Goal: Task Accomplishment & Management: Complete application form

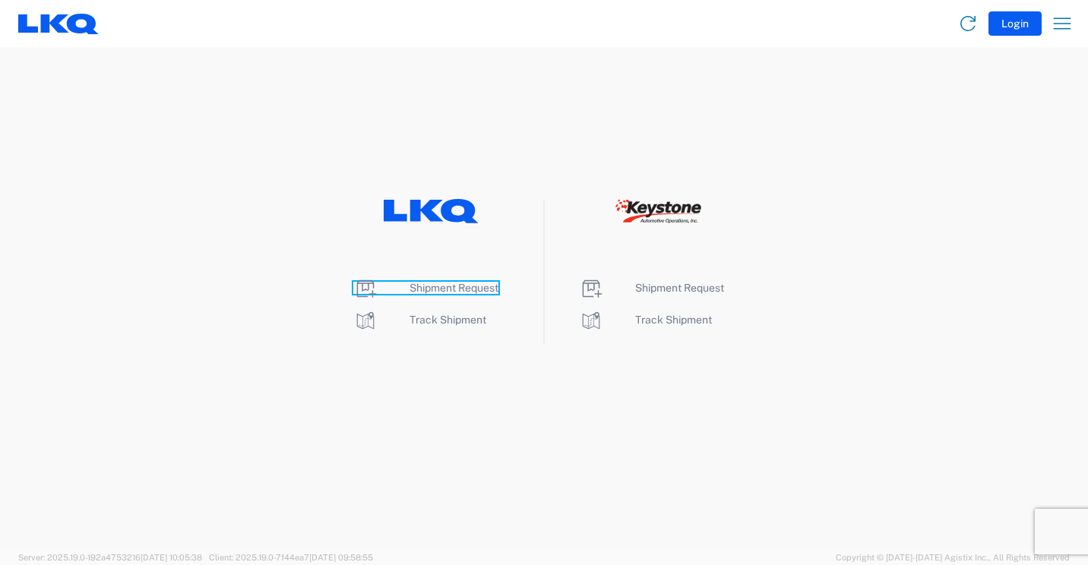
click at [448, 292] on span "Shipment Request" at bounding box center [454, 288] width 89 height 12
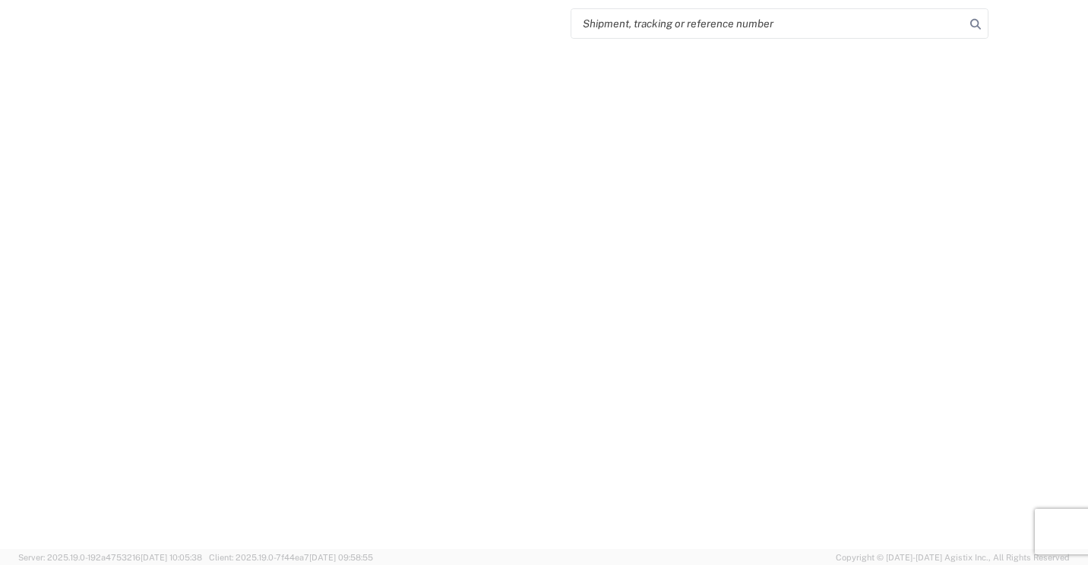
select select "FULL"
select select "LBS"
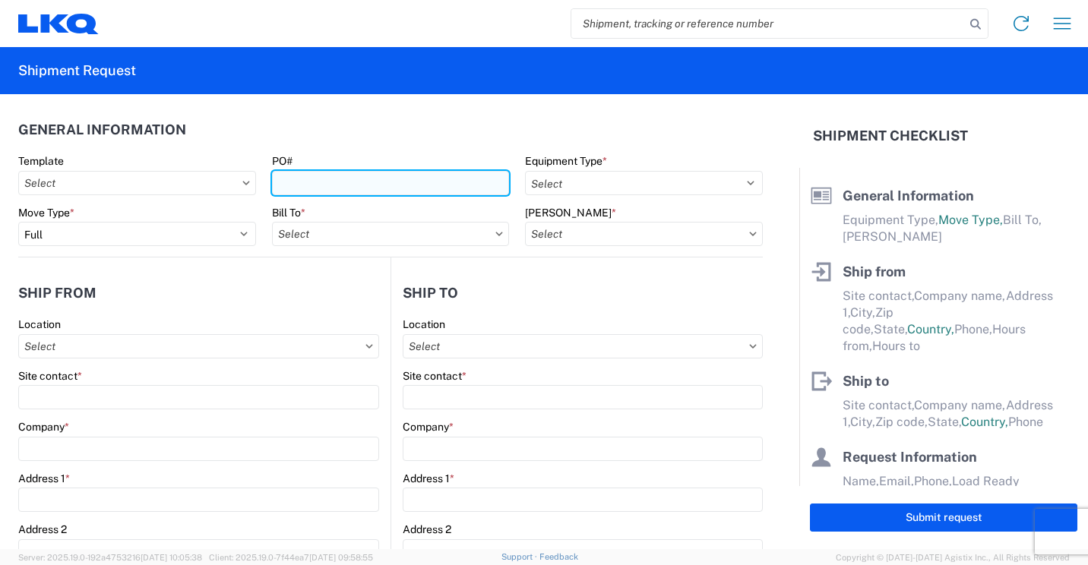
click at [404, 184] on input "PO#" at bounding box center [391, 183] width 238 height 24
type input "41870"
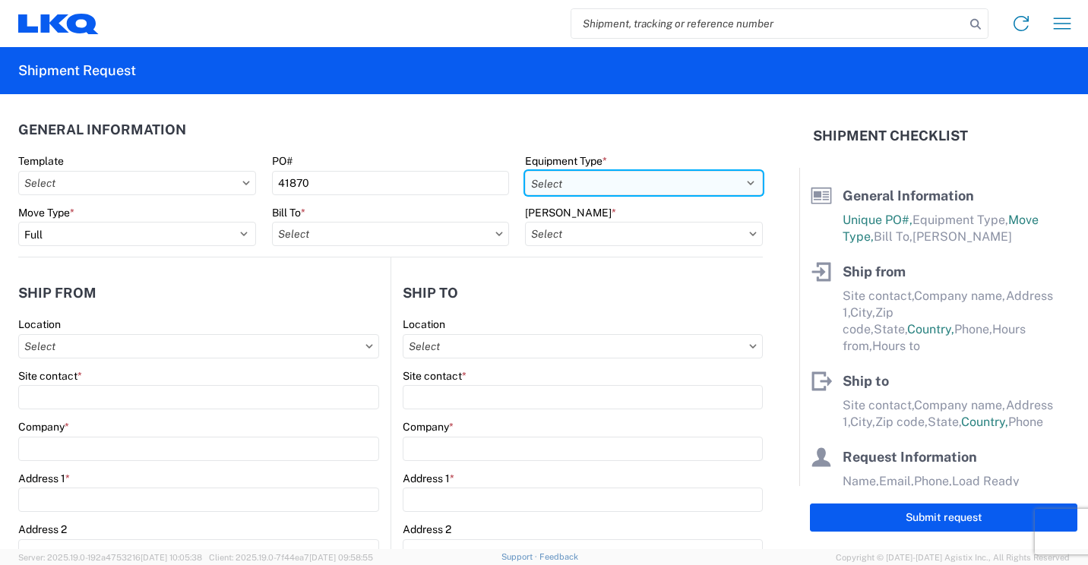
click at [587, 179] on select "Select 53’ Dry Van Flatbed Dropdeck (van) Lowboy (flatbed) Rail" at bounding box center [644, 183] width 238 height 24
select select "STDV"
click at [525, 171] on select "Select 53’ Dry Van Flatbed Dropdeck (van) Lowboy (flatbed) Rail" at bounding box center [644, 183] width 238 height 24
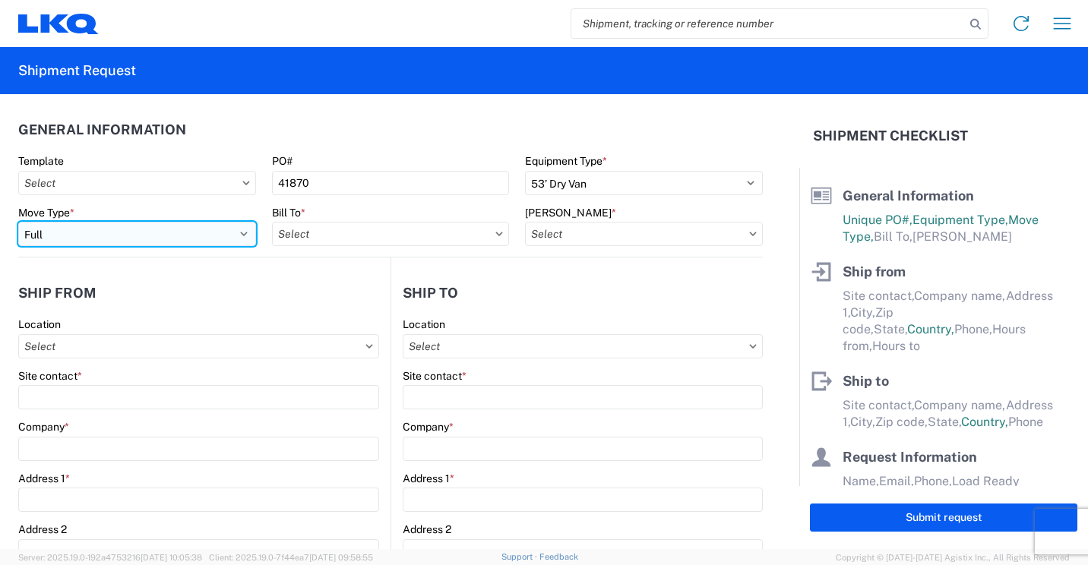
click at [226, 229] on select "Select Full Partial TL" at bounding box center [137, 234] width 238 height 24
select select "PARTIAL_TL"
click at [18, 222] on select "Select Full Partial TL" at bounding box center [137, 234] width 238 height 24
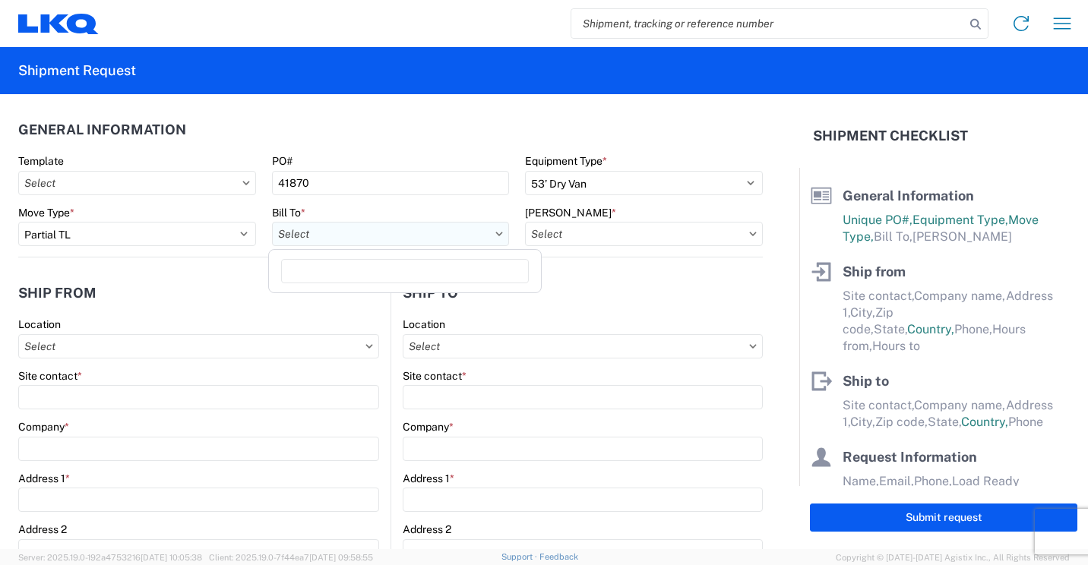
click at [412, 234] on input "text" at bounding box center [391, 234] width 238 height 24
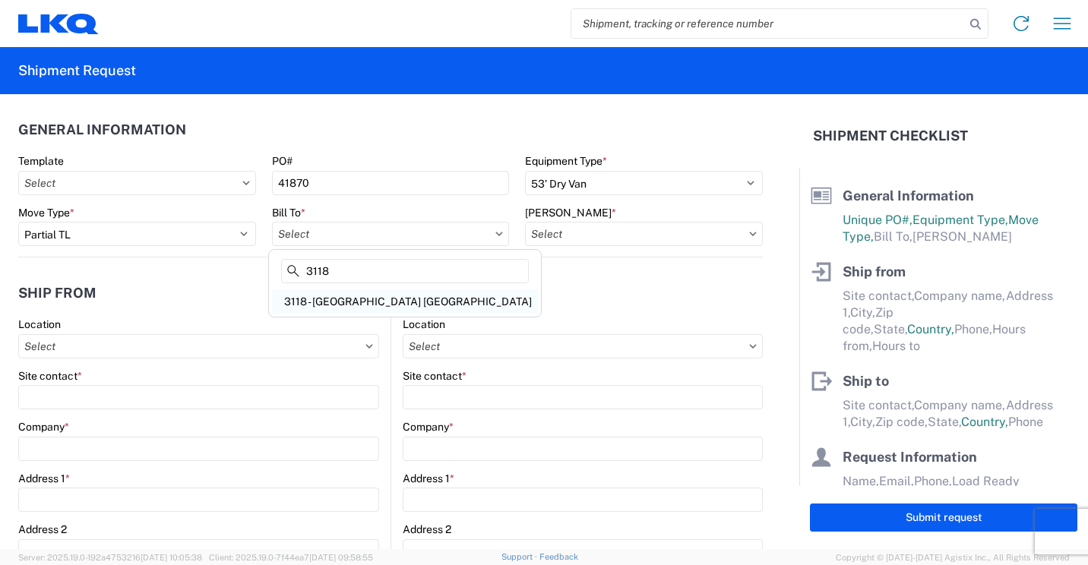
type input "3118"
click at [324, 294] on div "3118 - Brainerd MN" at bounding box center [405, 302] width 266 height 24
type input "3118 - Brainerd MN"
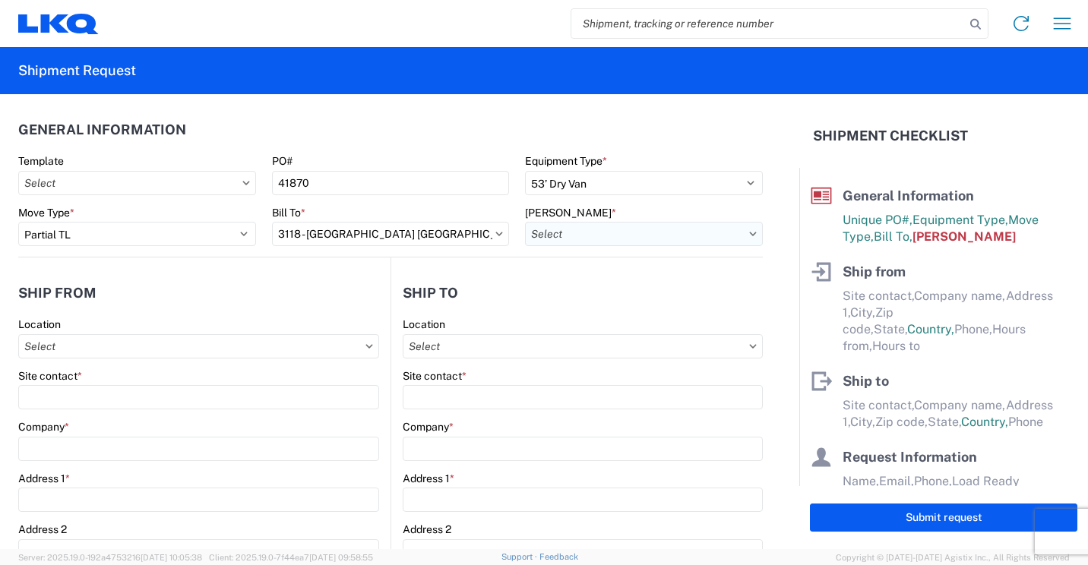
click at [575, 237] on input "text" at bounding box center [644, 234] width 238 height 24
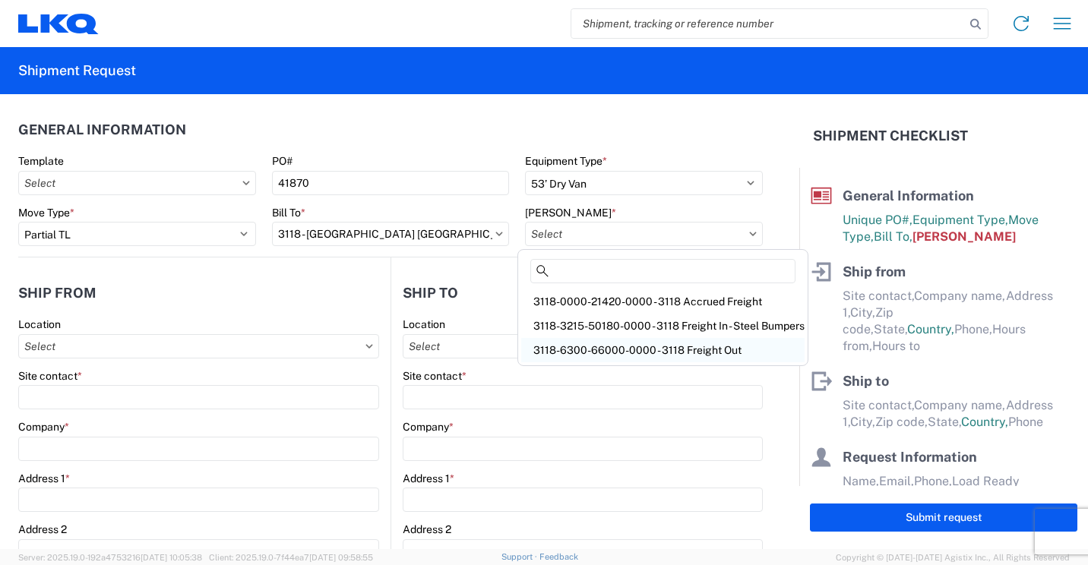
click at [644, 347] on div "3118-6300-66000-0000 - 3118 Freight Out" at bounding box center [662, 350] width 283 height 24
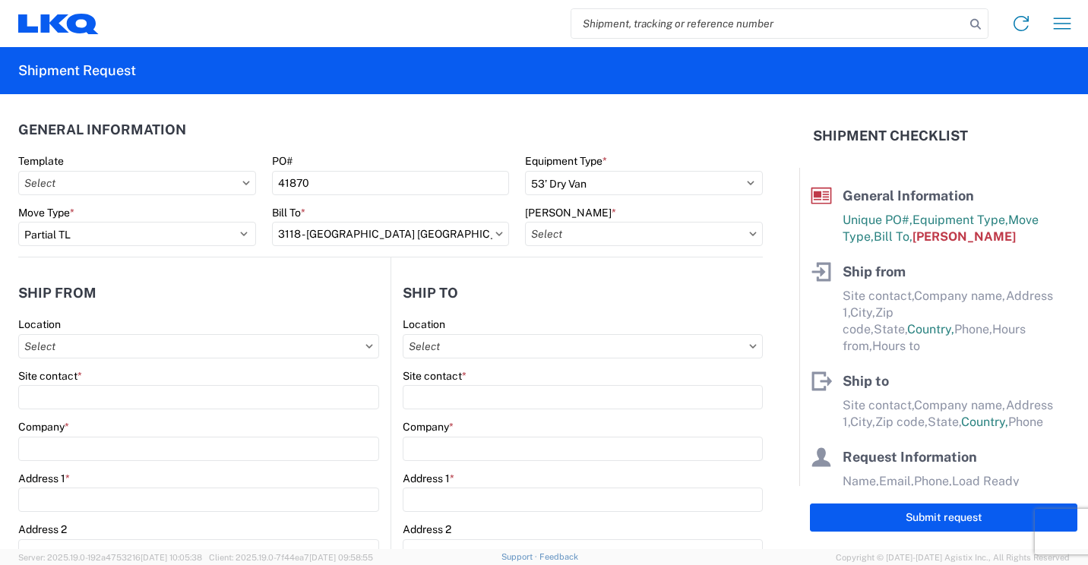
type input "3118-6300-66000-0000 - 3118 Freight Out"
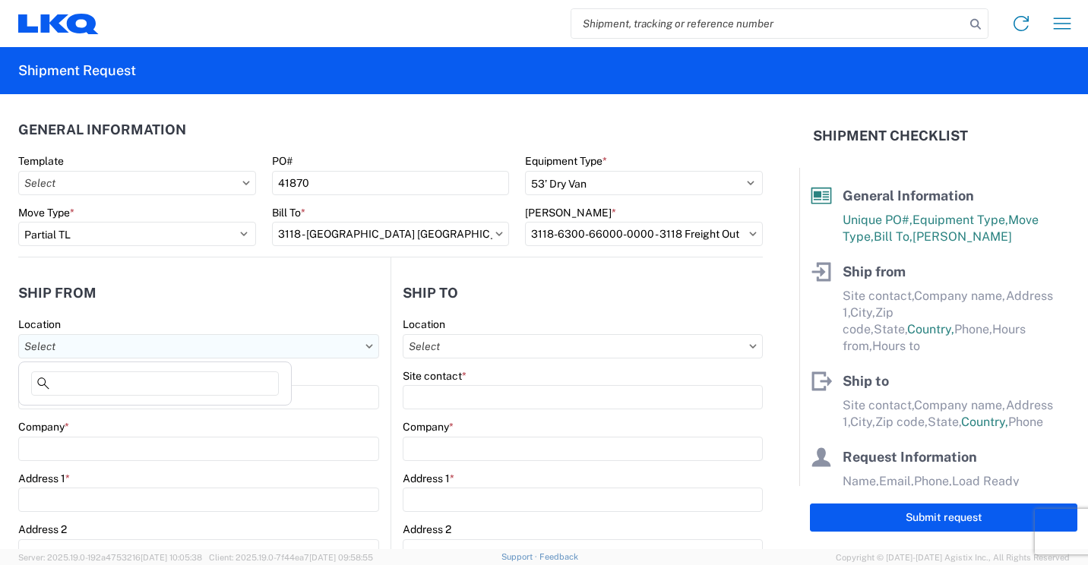
click at [274, 353] on input "text" at bounding box center [198, 346] width 361 height 24
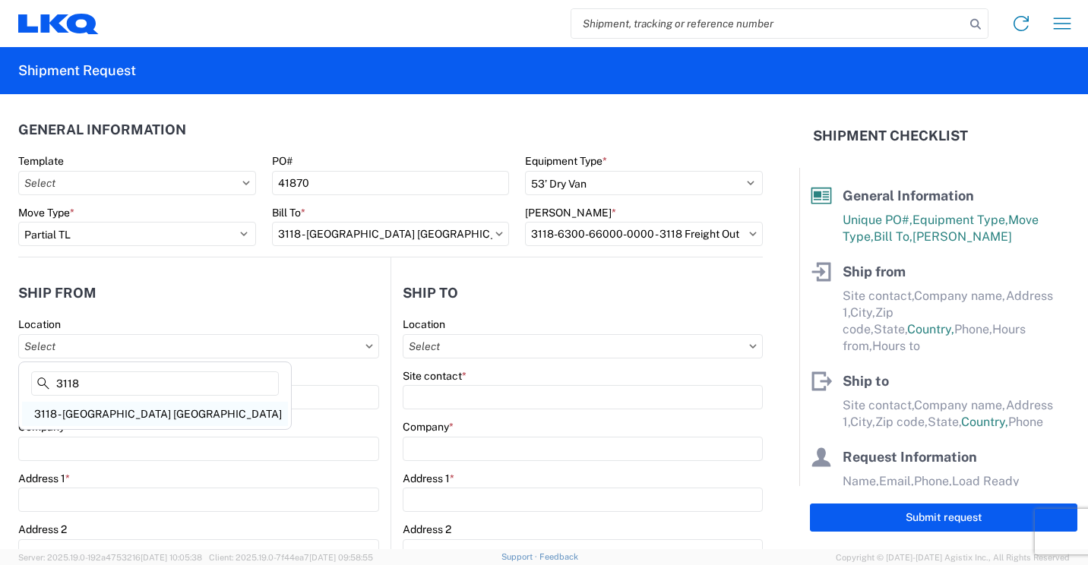
type input "3118"
click at [97, 413] on div "3118 - Brainerd MN" at bounding box center [155, 414] width 266 height 24
type input "3118 - Brainerd MN"
type input "LKQ Corporation"
type input "2110 South10TH Street"
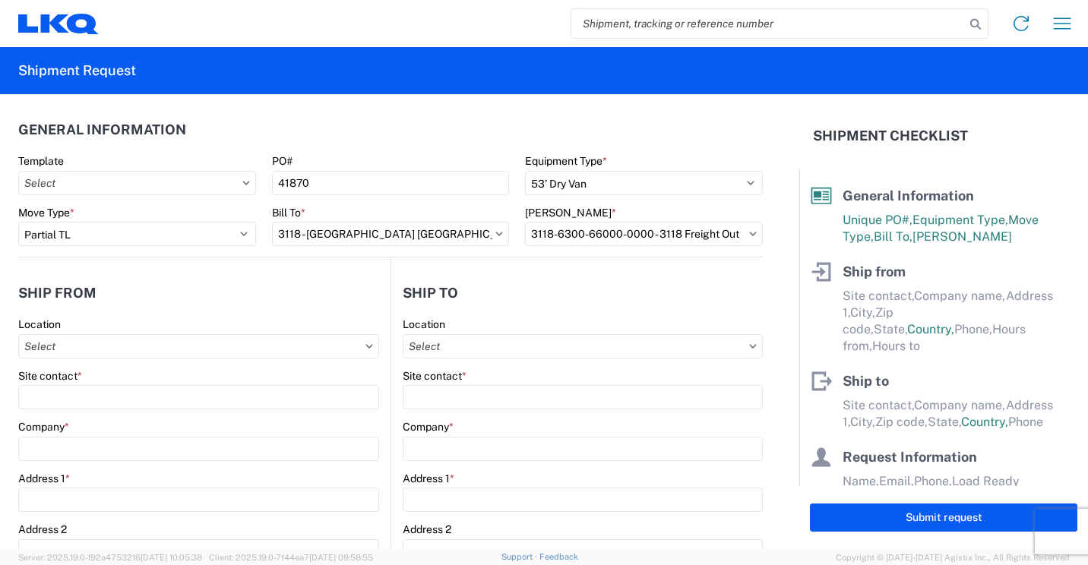
type input "Brainerd"
type input "56401"
select select "MN"
select select "US"
type input "07:00"
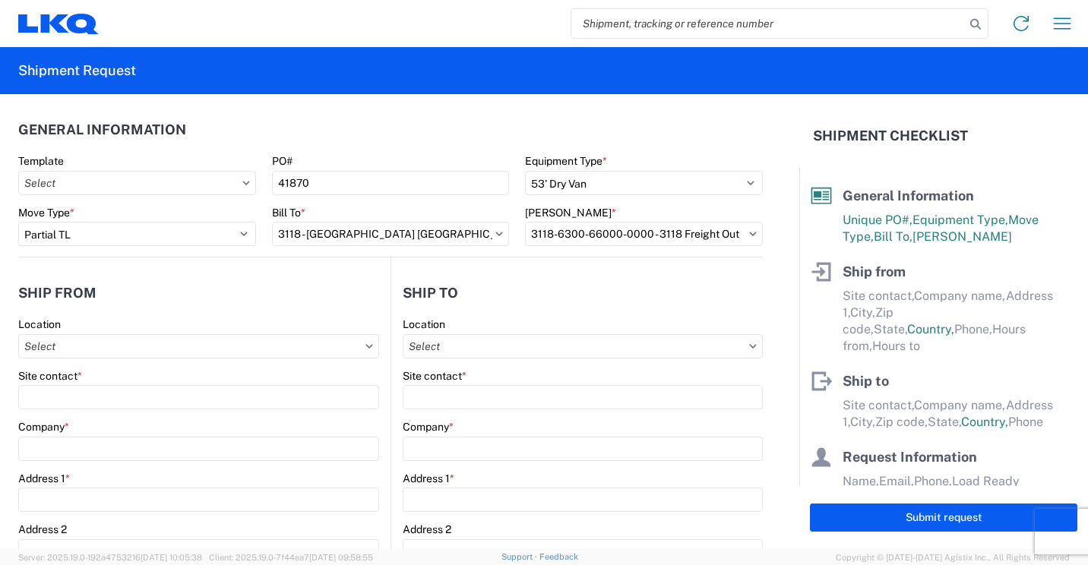
type input "16:30"
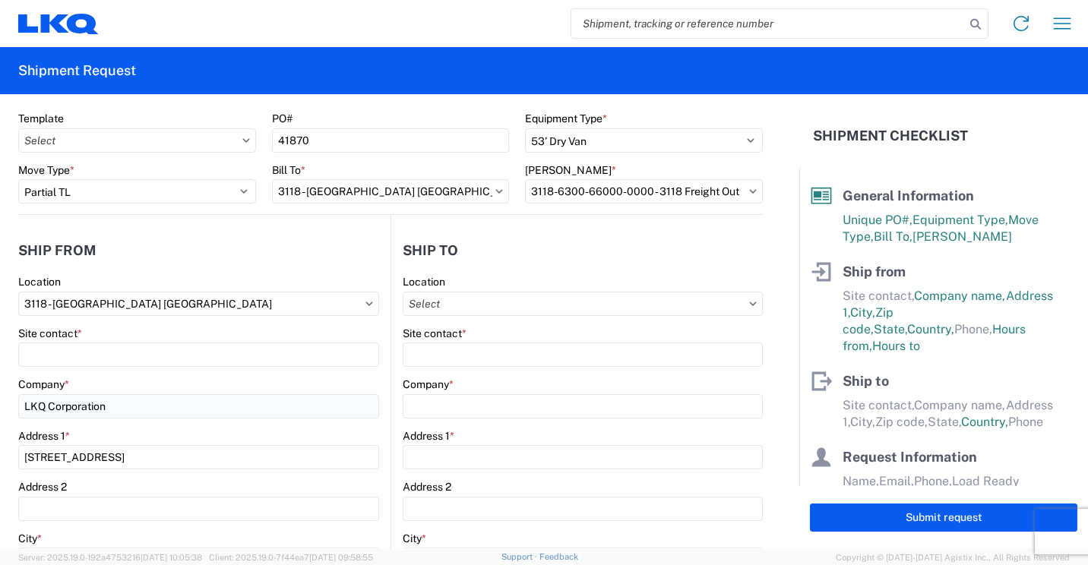
scroll to position [76, 0]
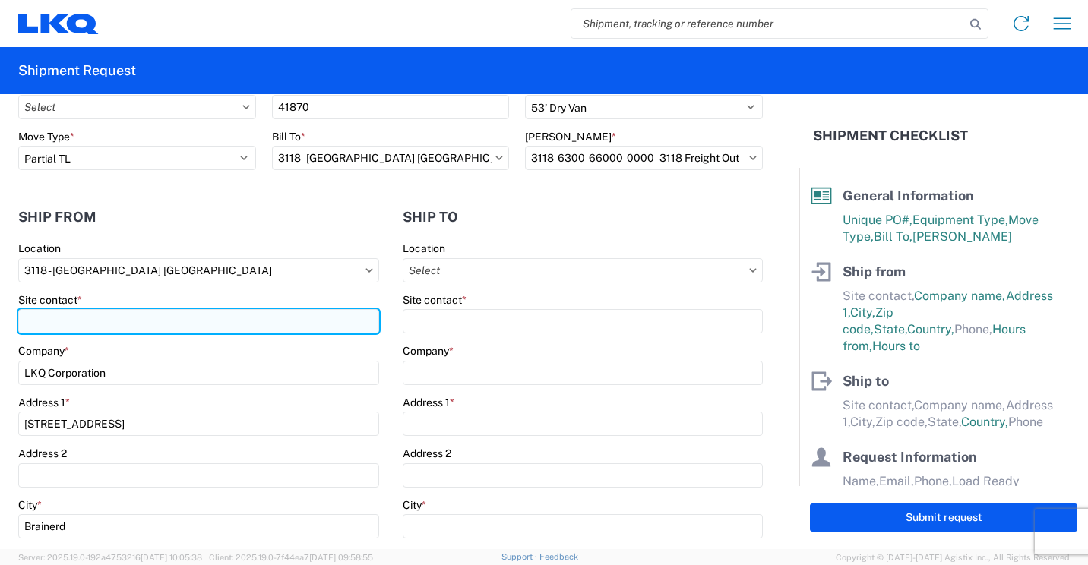
click at [141, 320] on input "Site contact *" at bounding box center [198, 321] width 361 height 24
type input "m"
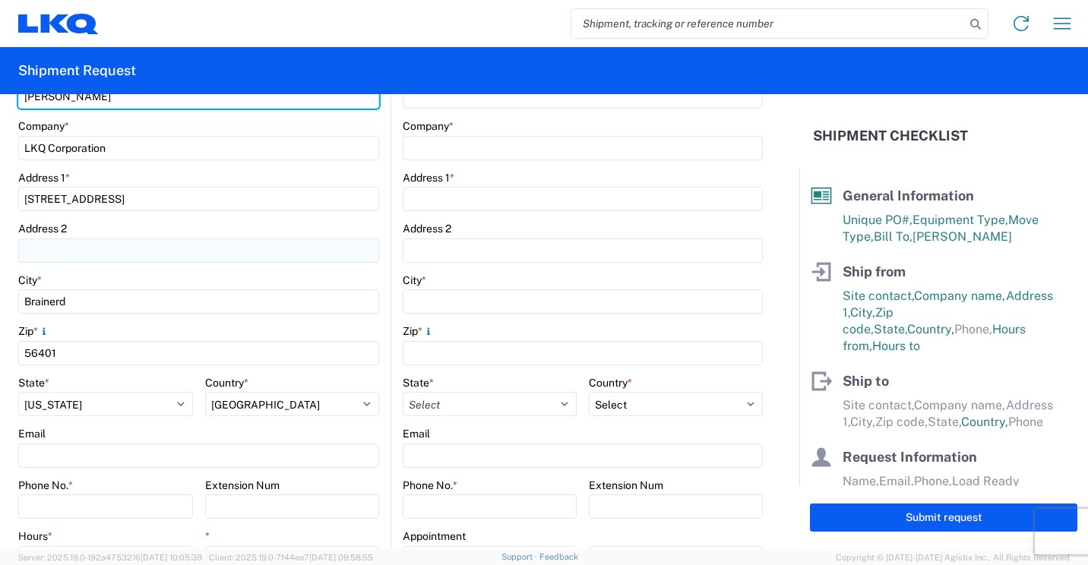
scroll to position [304, 0]
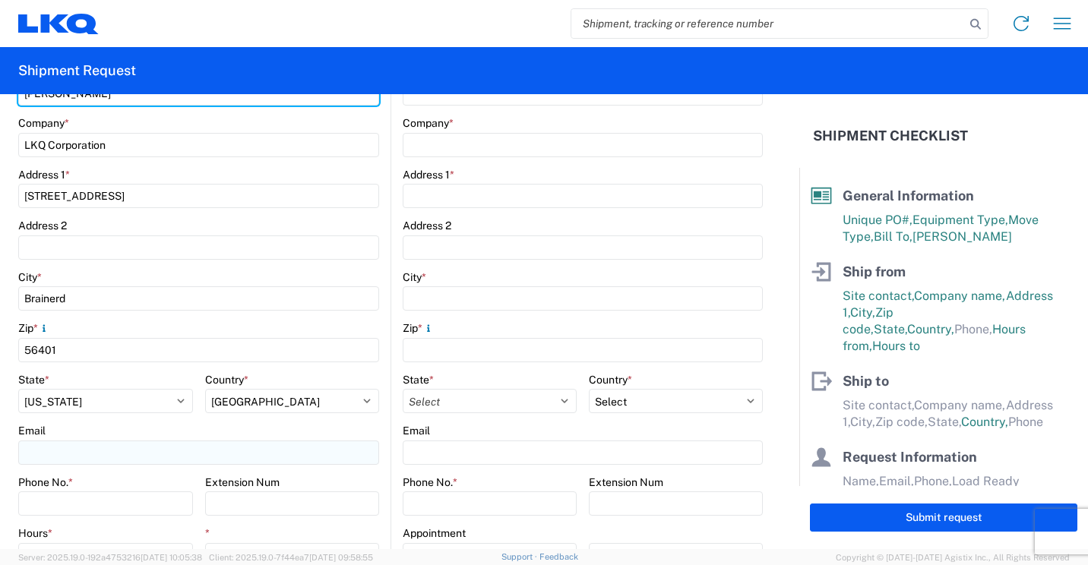
type input "Mark Tabor"
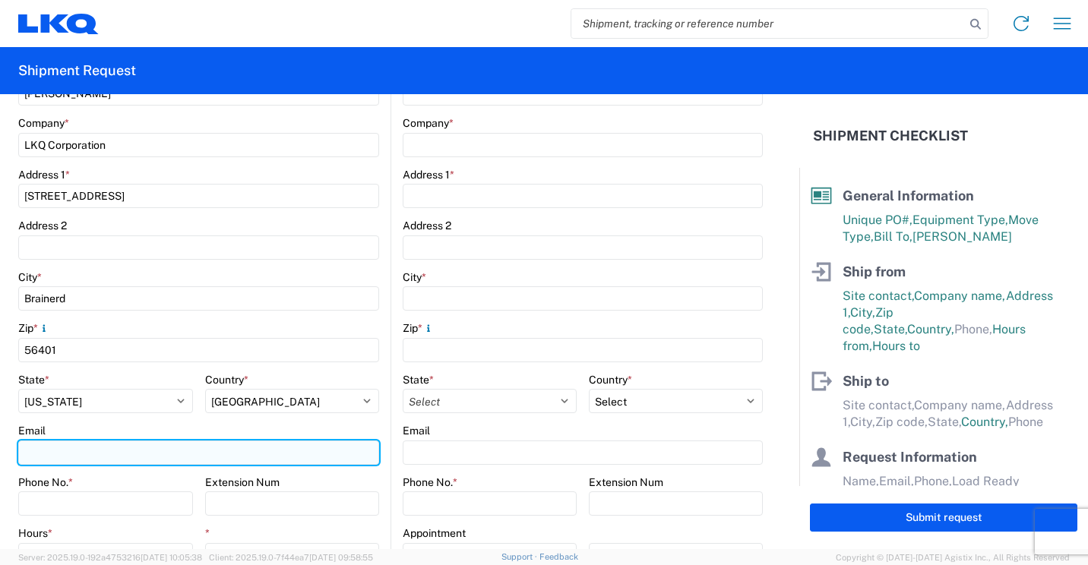
click at [196, 460] on input "Email" at bounding box center [198, 453] width 361 height 24
type input "mrtabor@lkqcorp.com"
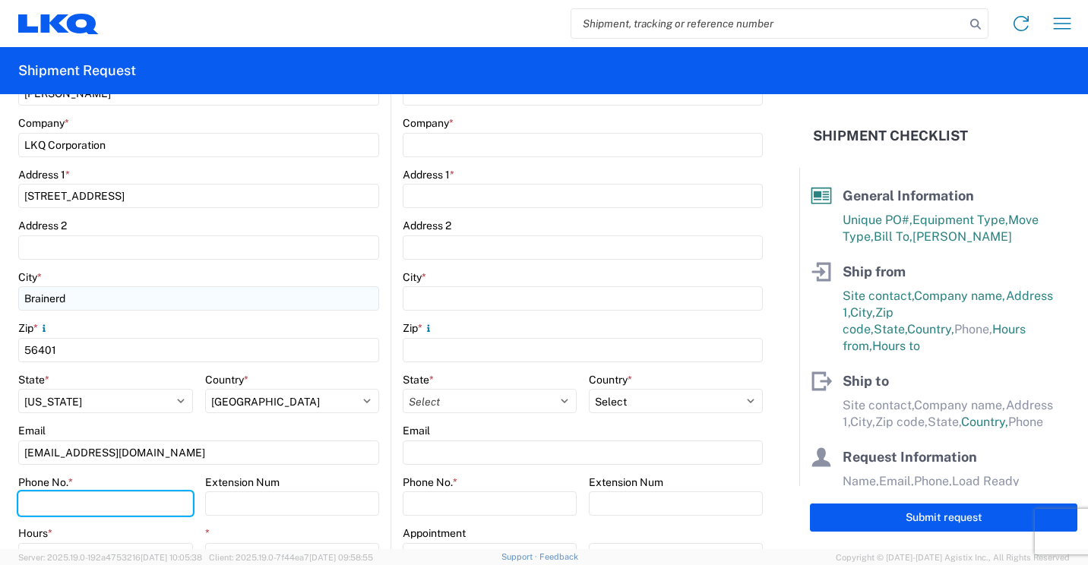
type input "2182973820"
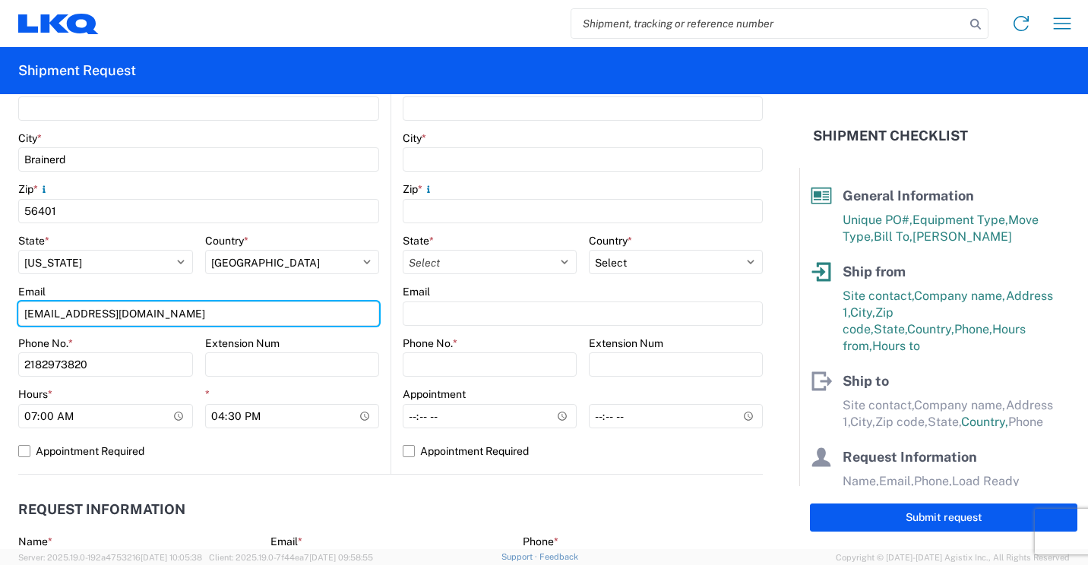
scroll to position [456, 0]
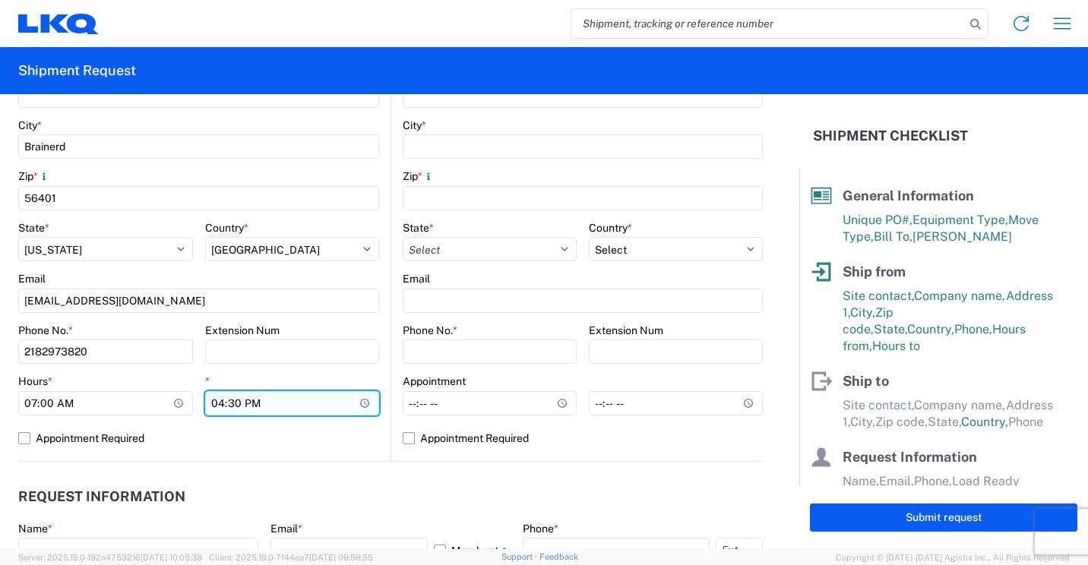
click at [217, 404] on input "16:30" at bounding box center [292, 403] width 175 height 24
type input "13:30"
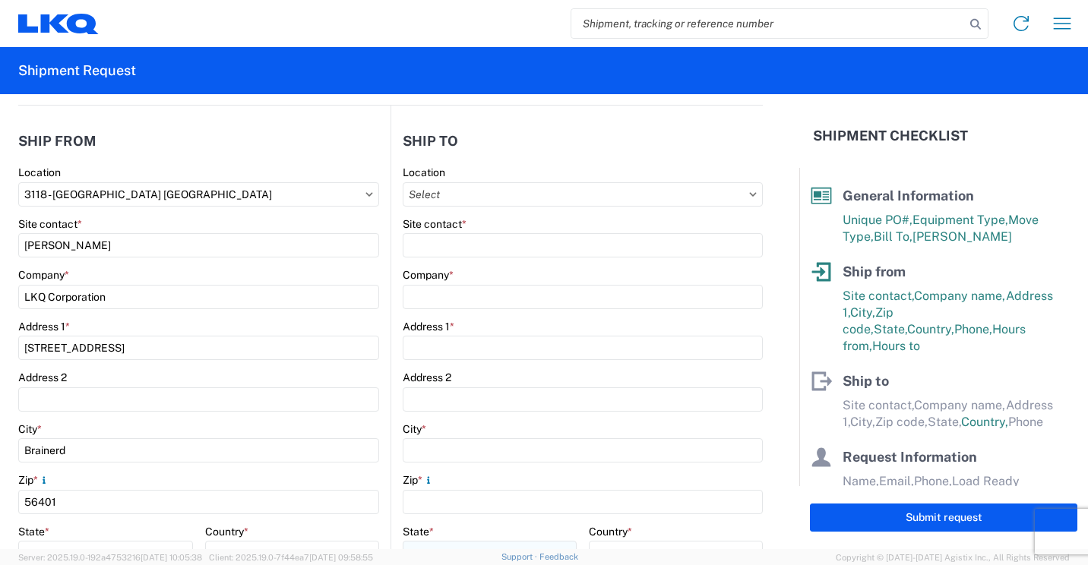
scroll to position [76, 0]
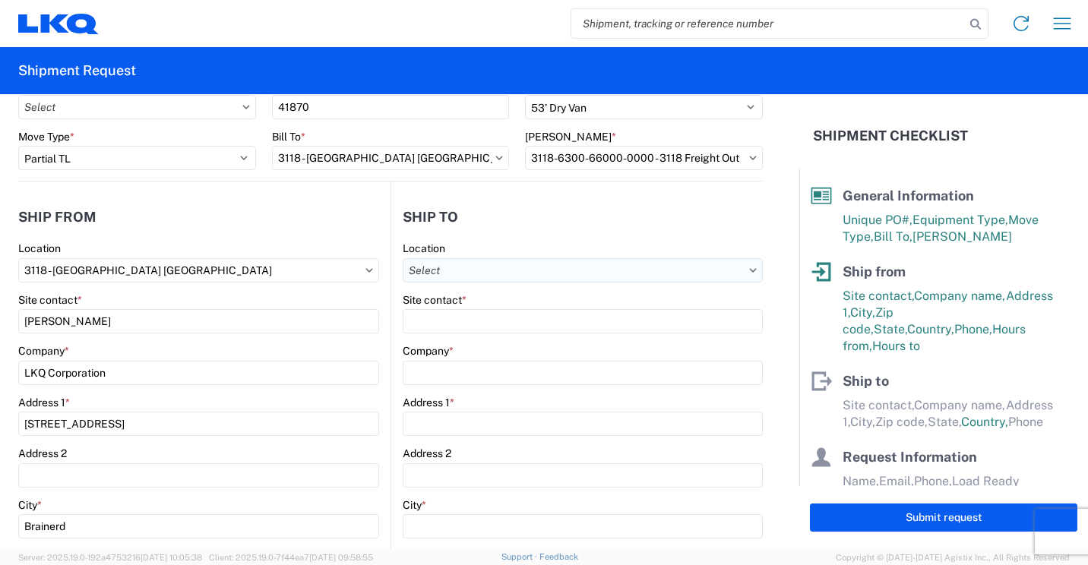
click at [618, 274] on input "text" at bounding box center [583, 270] width 360 height 24
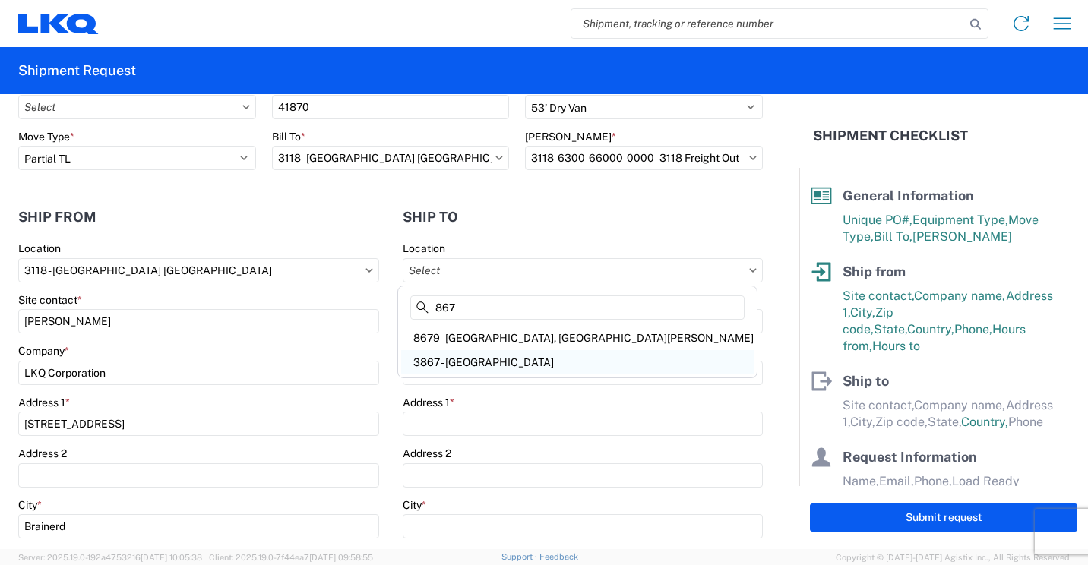
type input "867"
click at [484, 359] on div "3867 - West Sacramento" at bounding box center [577, 362] width 353 height 24
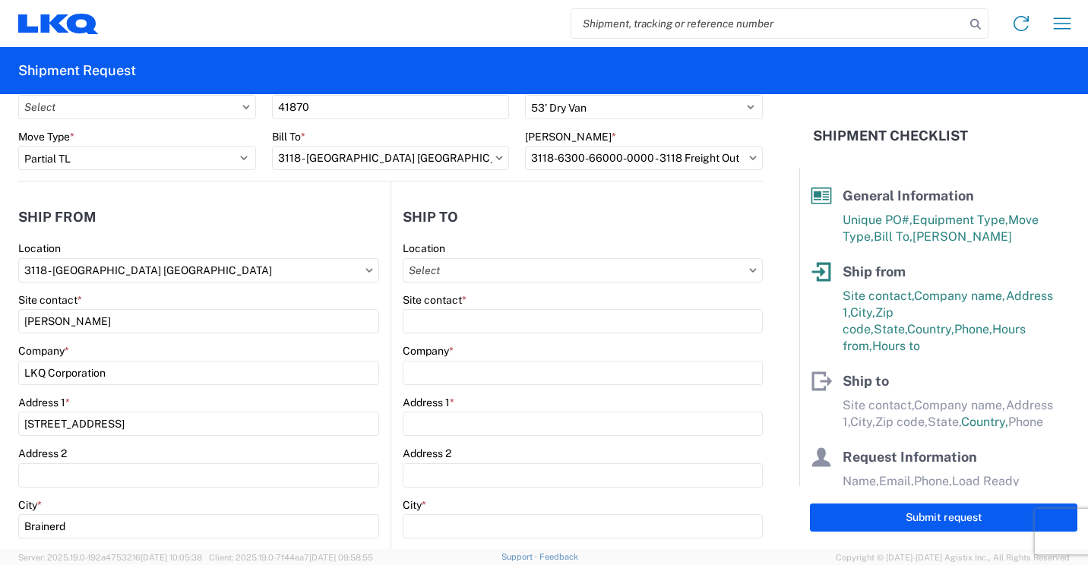
type input "3867 - West Sacramento"
type input "3867 West Sacramento"
type input "3520 Carlin Drive"
type input "Suite 110"
type input "West Sacramento"
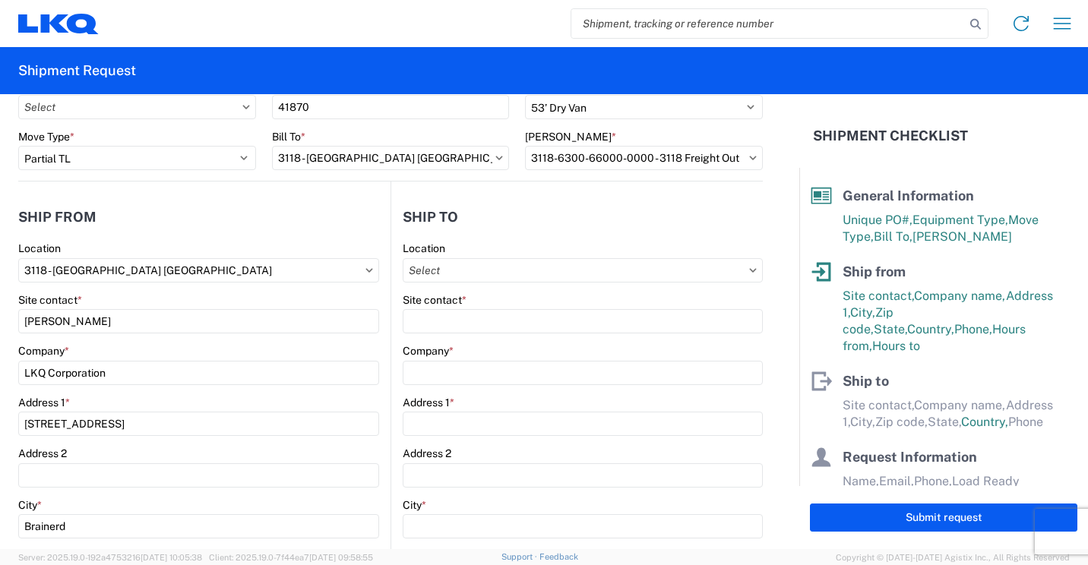
type input "95691"
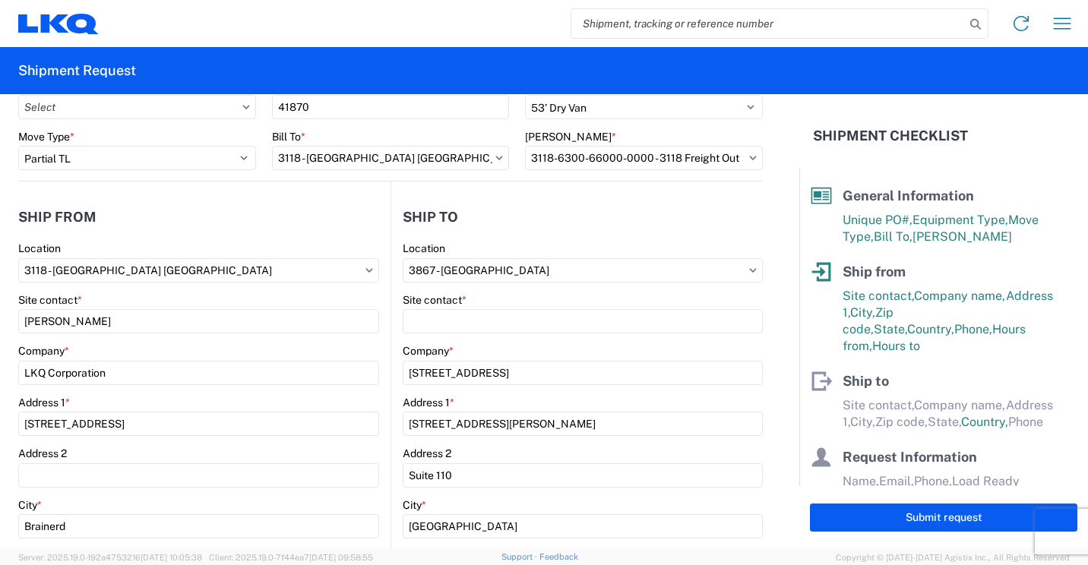
select select "US"
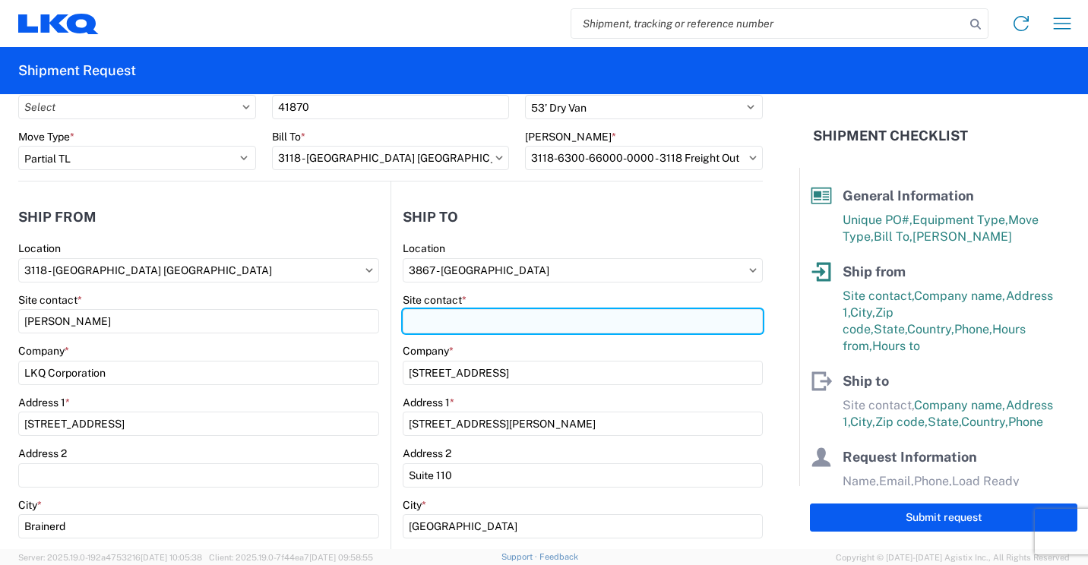
click at [636, 321] on input "Site contact *" at bounding box center [583, 321] width 360 height 24
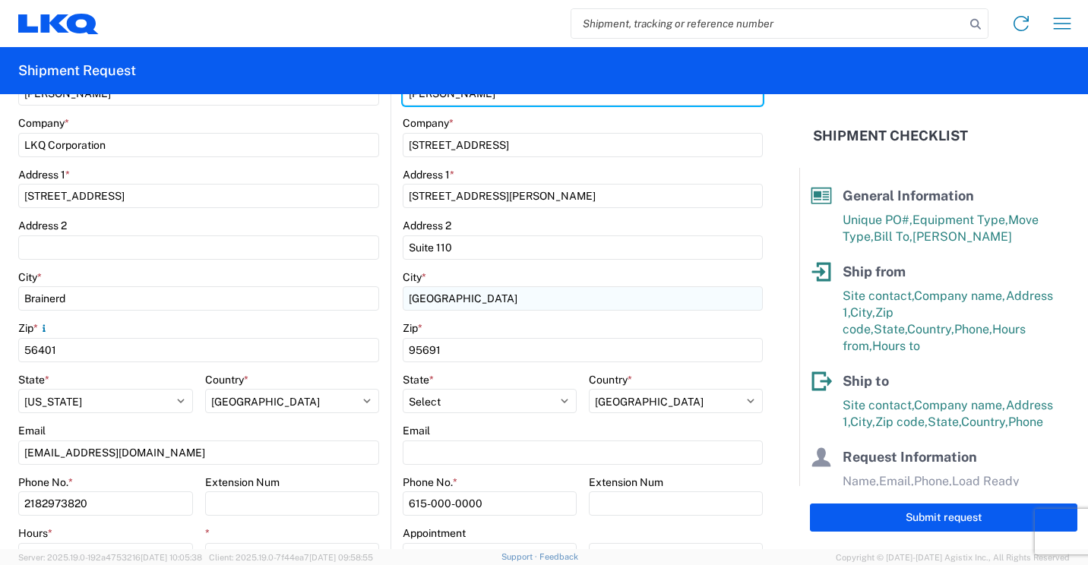
scroll to position [380, 0]
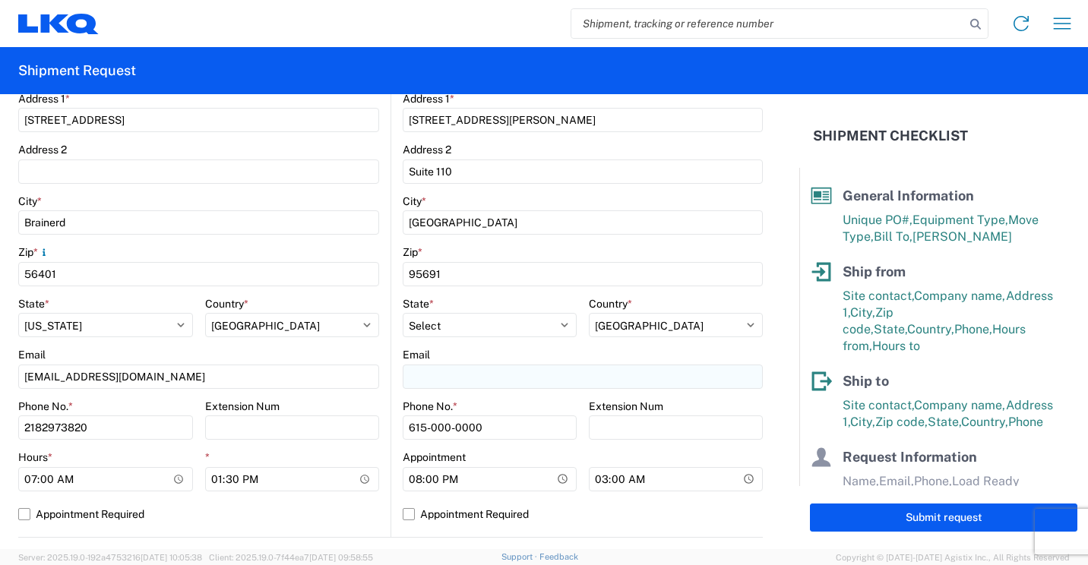
type input "Gene Paiz"
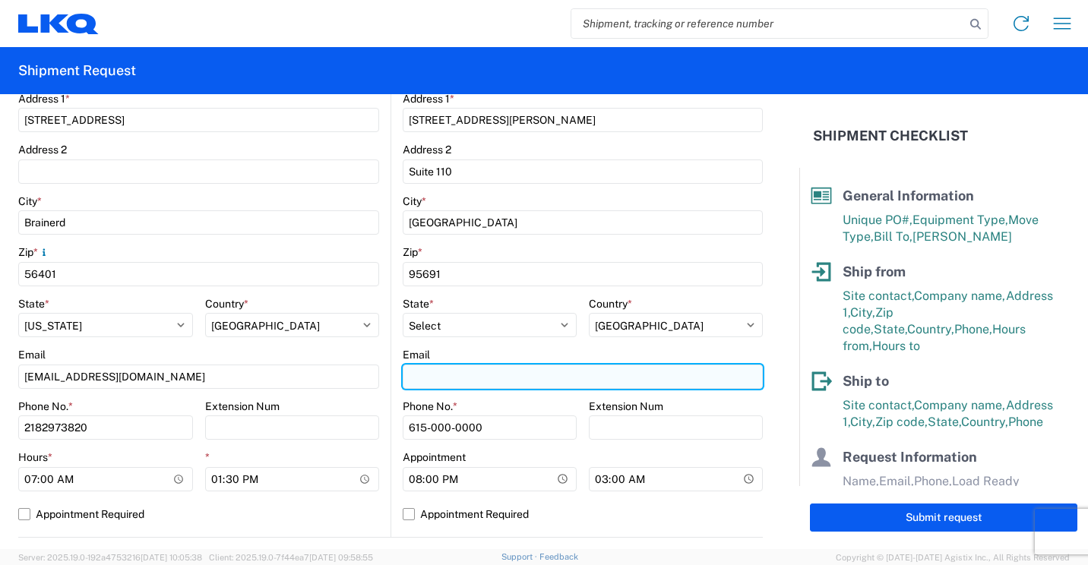
click at [528, 379] on input "Email" at bounding box center [583, 377] width 360 height 24
type input "ghpaiz@lkqcorp.com"
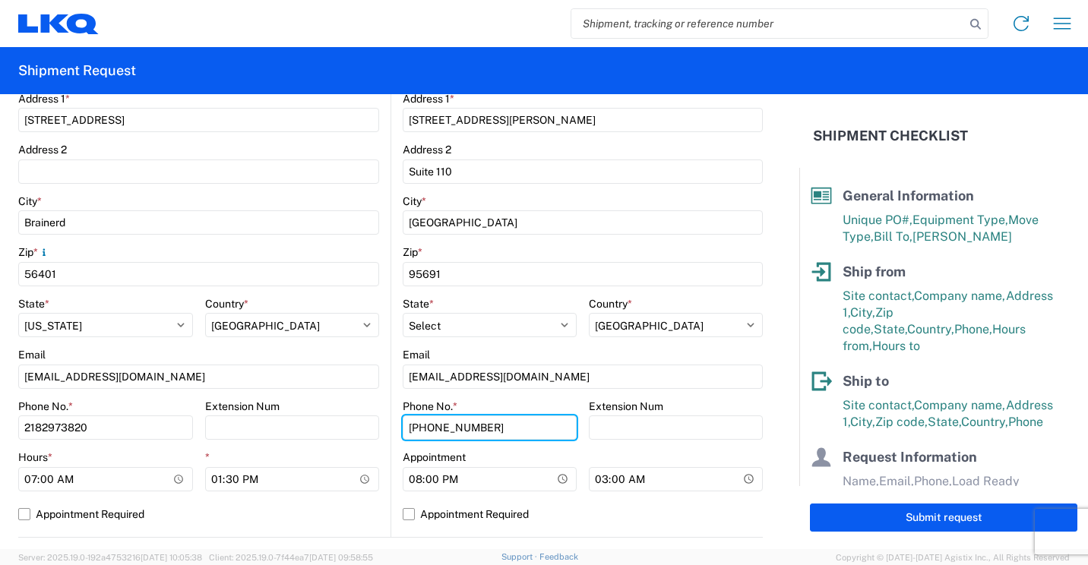
scroll to position [456, 0]
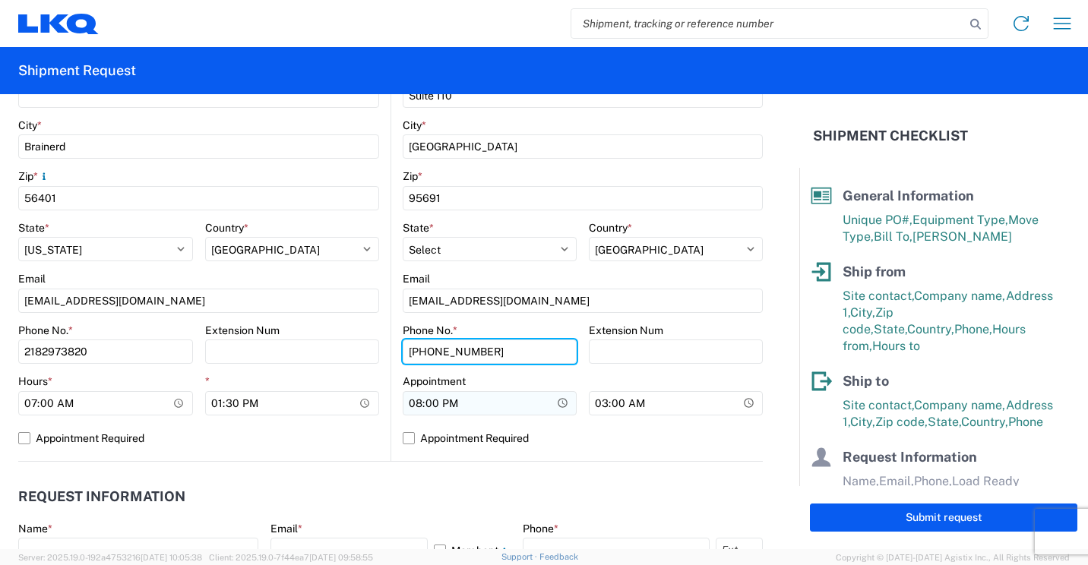
type input "916-541-9352"
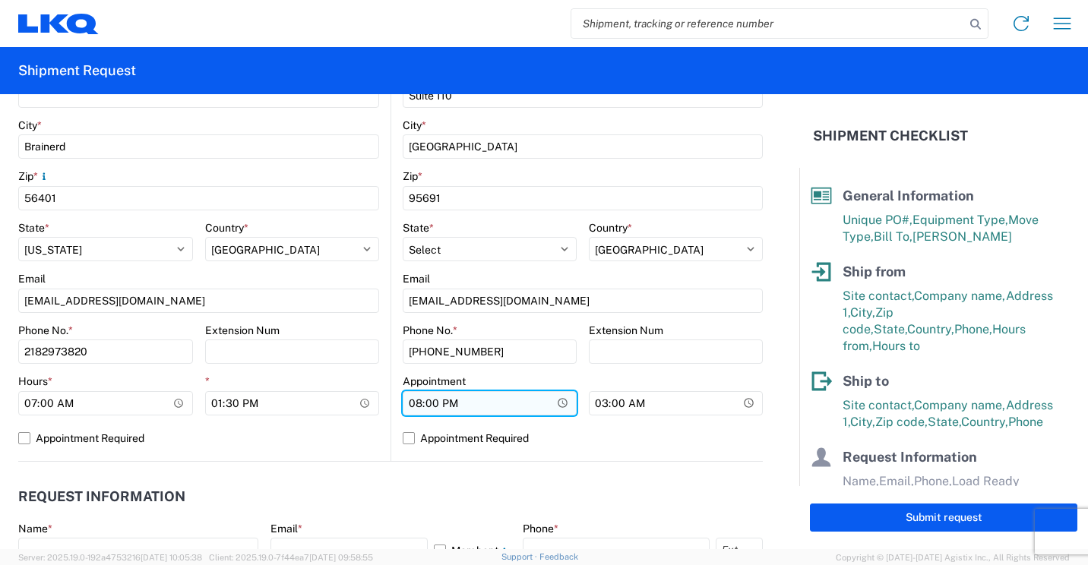
click at [413, 399] on input "20:00" at bounding box center [490, 403] width 174 height 24
click at [448, 400] on input "20:00" at bounding box center [490, 403] width 174 height 24
type input "08:00"
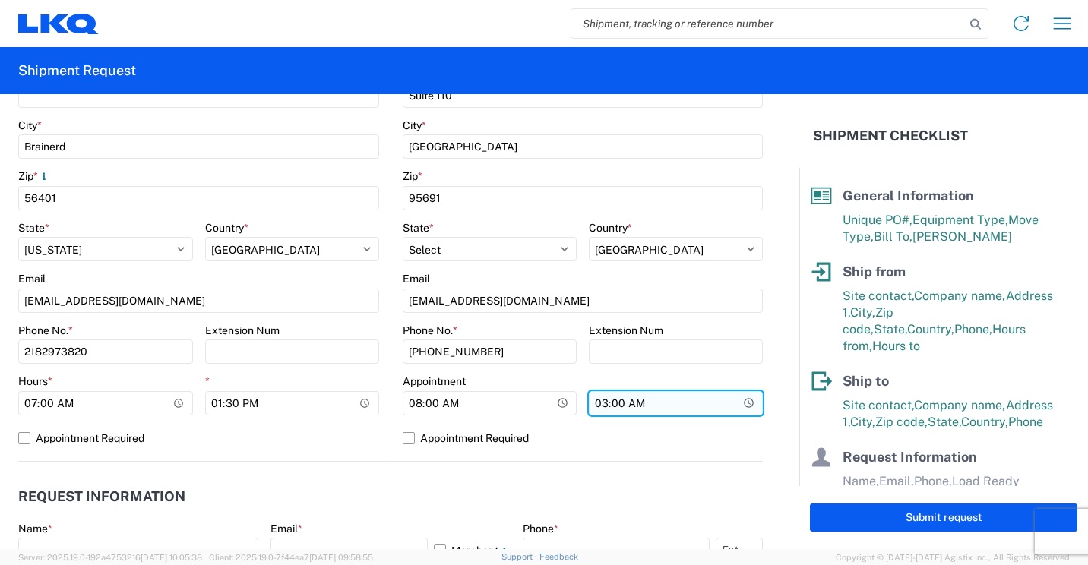
click at [632, 406] on input "03:00" at bounding box center [676, 403] width 174 height 24
type input "15:00"
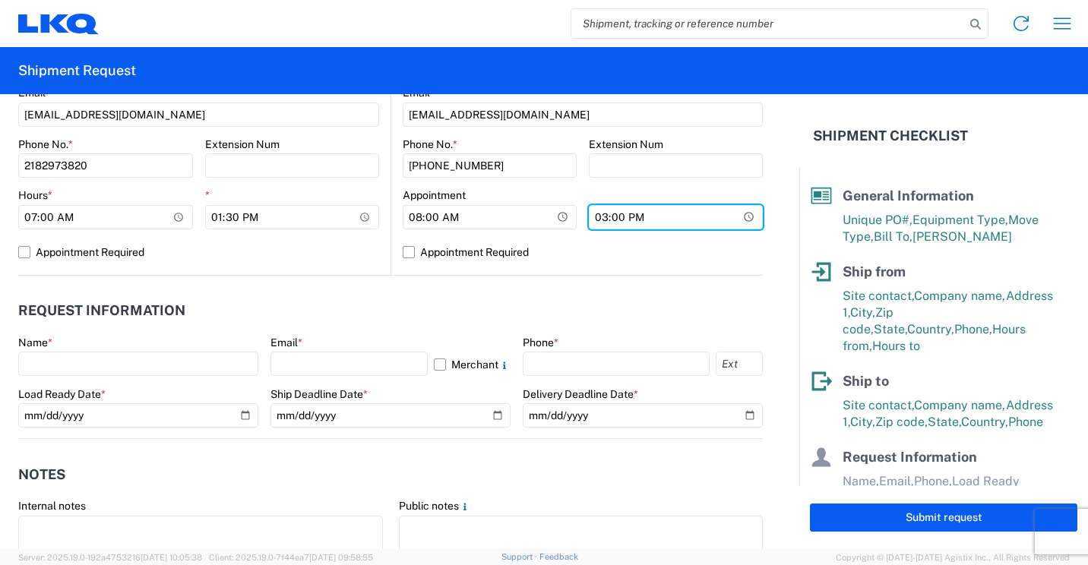
scroll to position [684, 0]
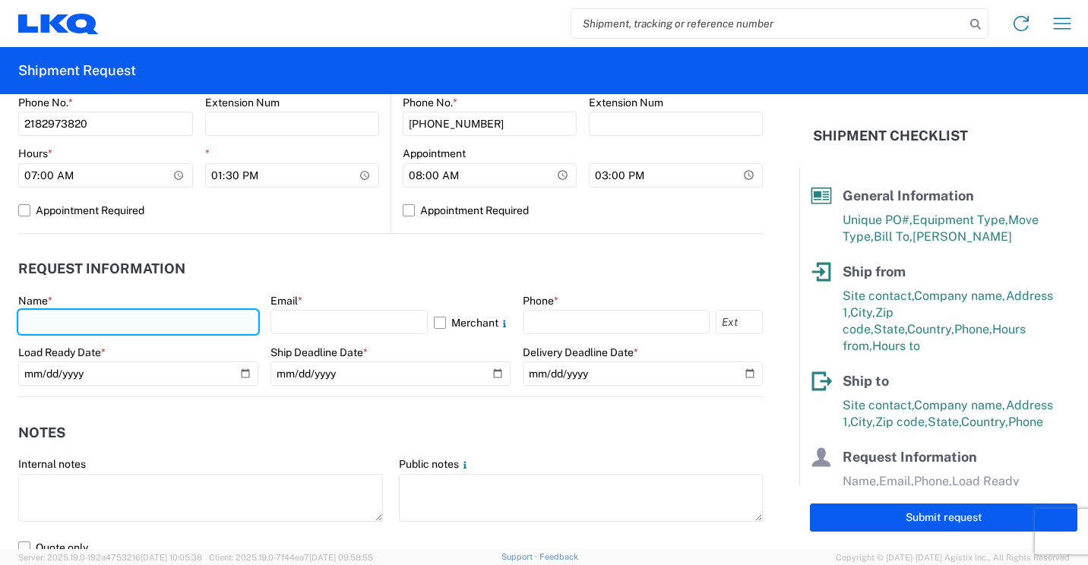
click at [177, 321] on input "text" at bounding box center [138, 322] width 240 height 24
type input "Mark Tabor"
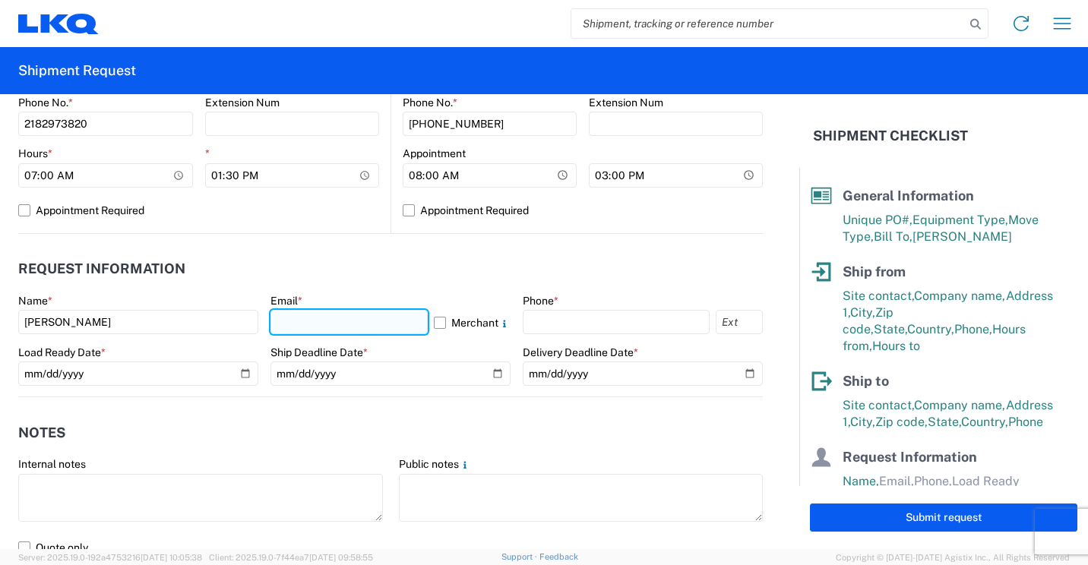
click at [399, 326] on input "text" at bounding box center [349, 322] width 157 height 24
type input "mrtabor@lkqcorp.com"
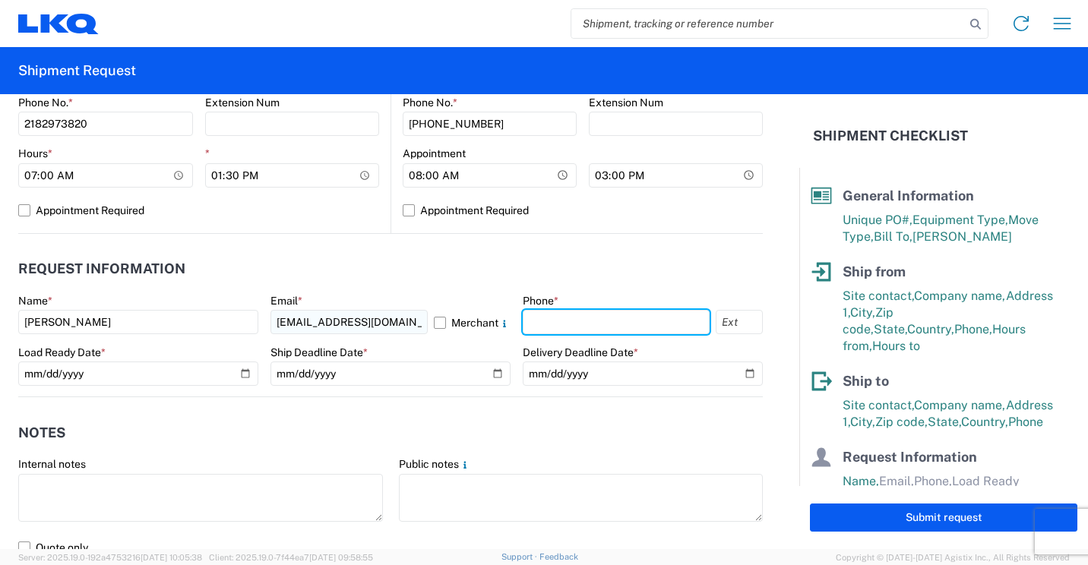
type input "2182973820"
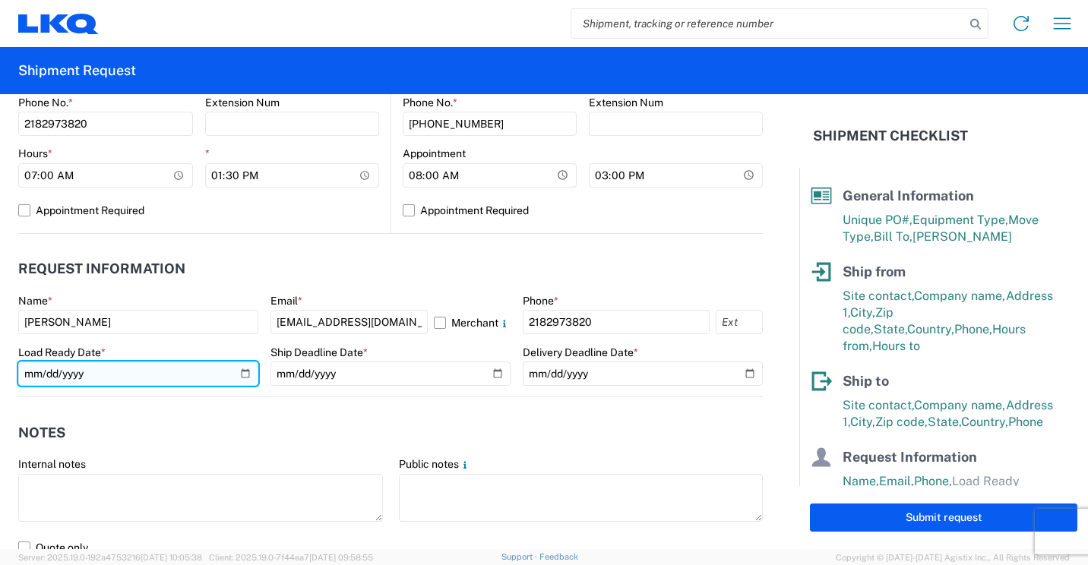
click at [240, 373] on input "date" at bounding box center [138, 374] width 240 height 24
type input "2025-09-16"
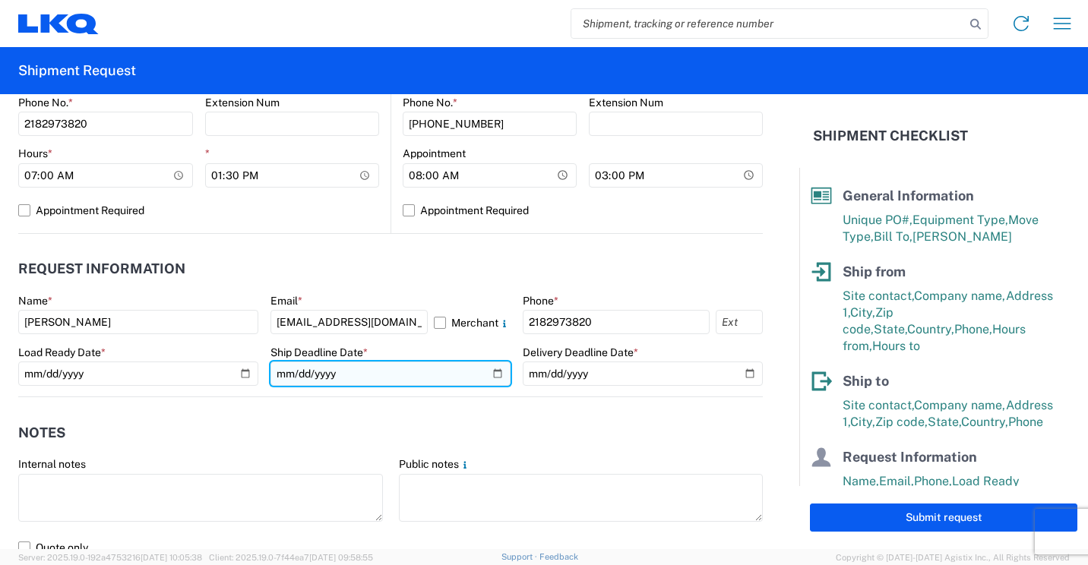
click at [485, 371] on input "date" at bounding box center [391, 374] width 240 height 24
type input "2025-09-18"
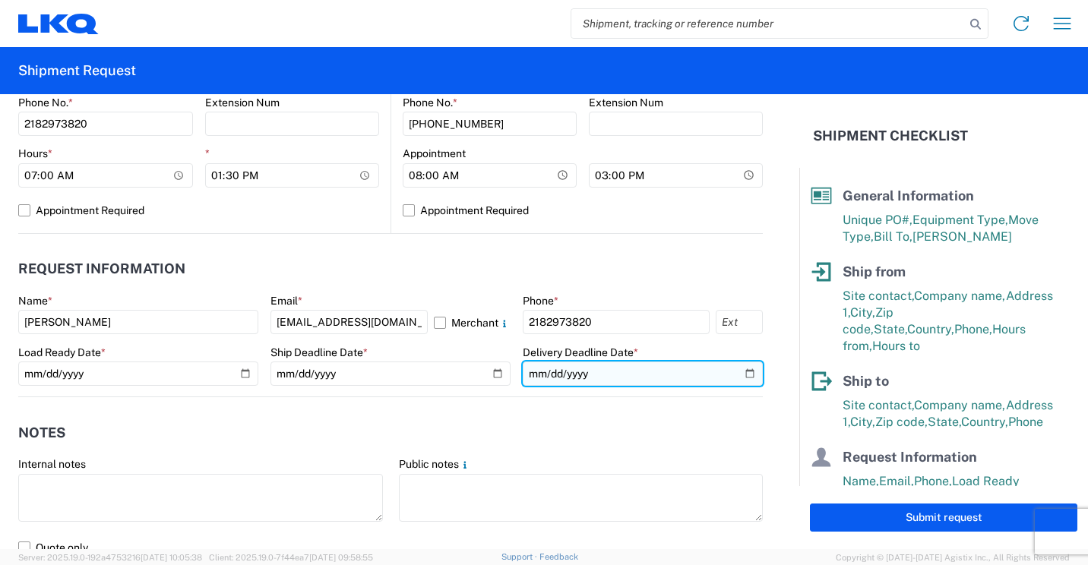
click at [733, 372] on input "date" at bounding box center [643, 374] width 240 height 24
type input "2025-09-24"
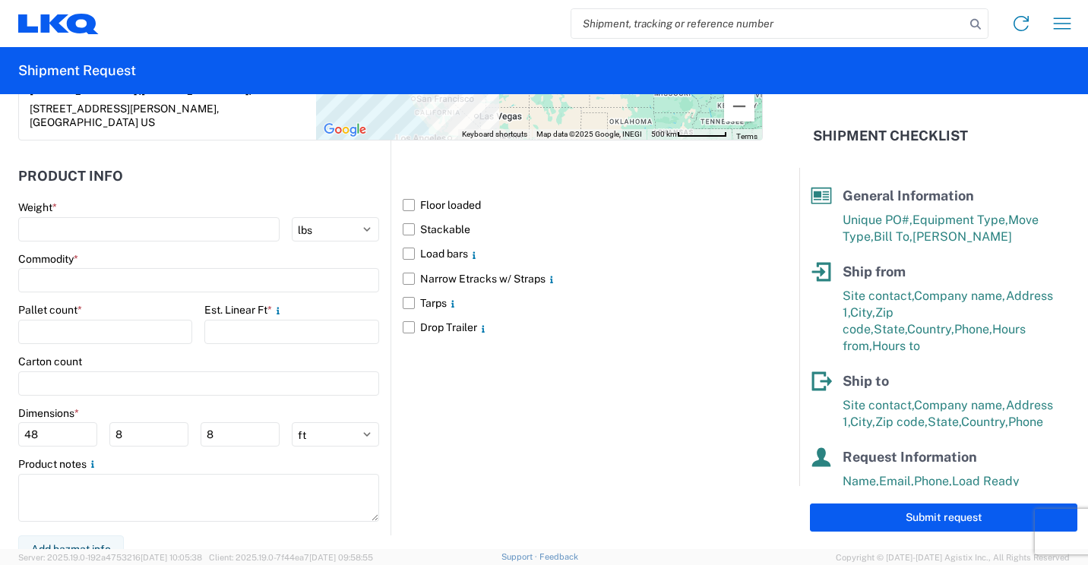
scroll to position [1368, 0]
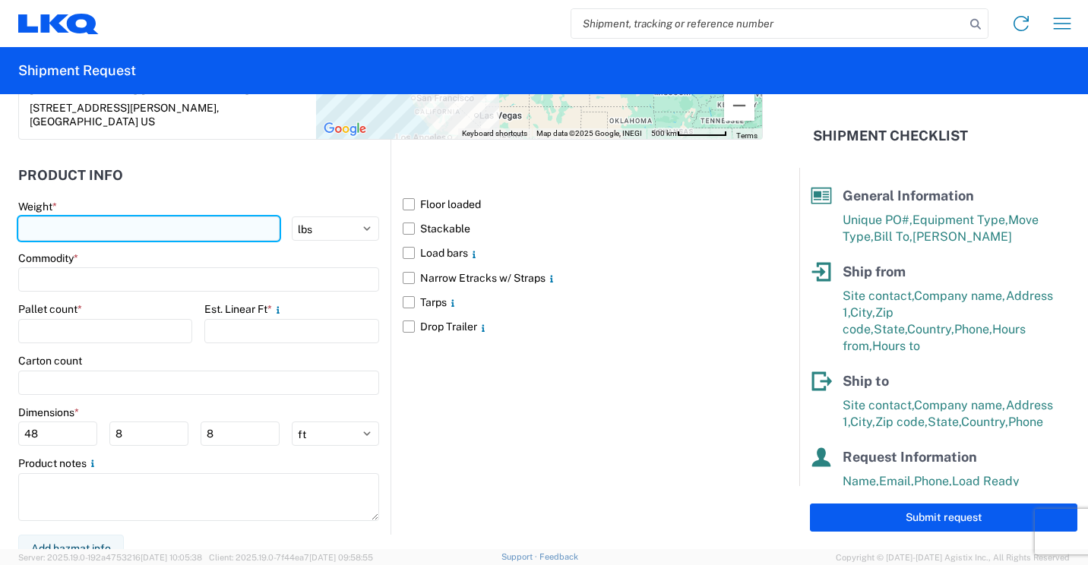
click at [162, 230] on input "number" at bounding box center [148, 229] width 261 height 24
type input "2447"
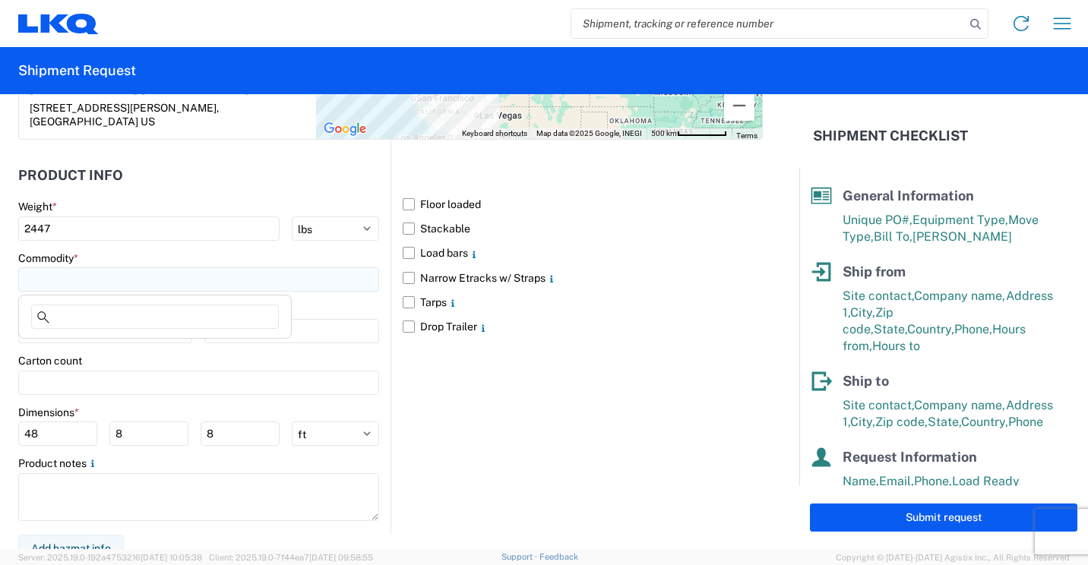
click at [93, 270] on input at bounding box center [198, 279] width 361 height 24
type input "b"
click at [64, 345] on div "Bumpers" at bounding box center [155, 347] width 266 height 24
type input "Bumpers"
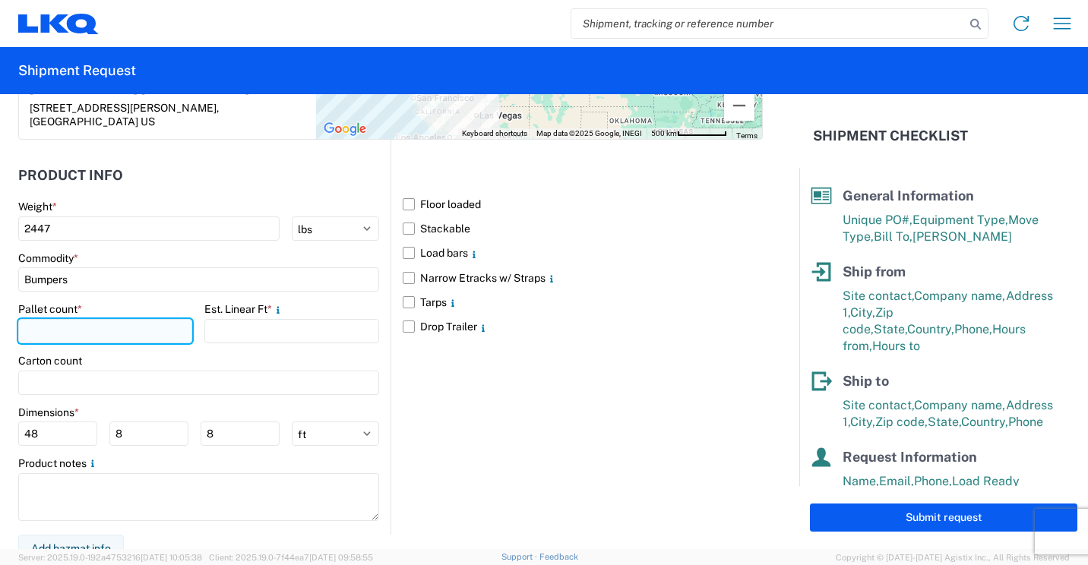
click at [89, 325] on input "number" at bounding box center [105, 331] width 174 height 24
type input "3"
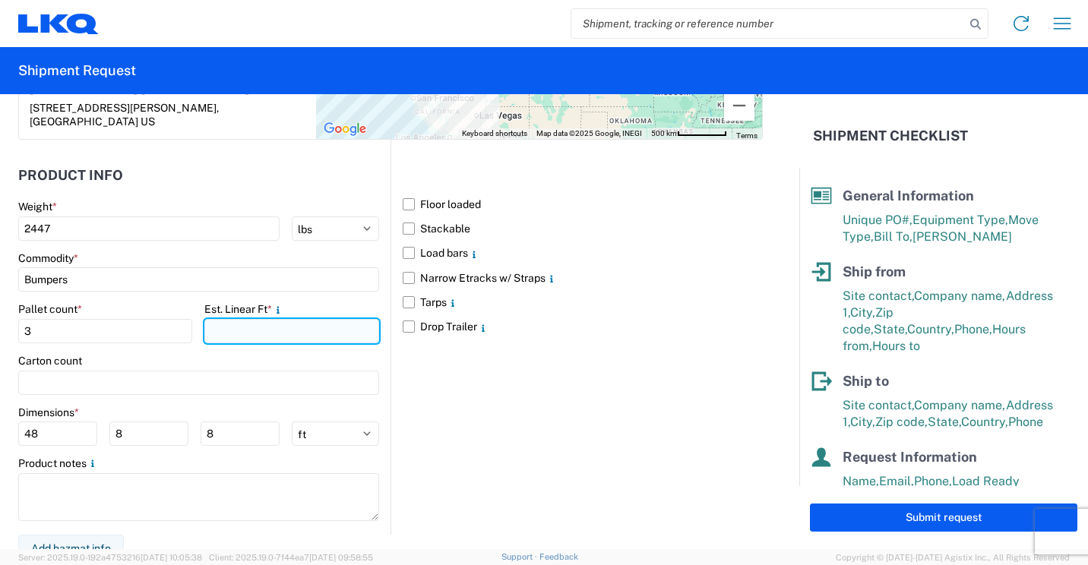
click at [245, 335] on input "number" at bounding box center [291, 331] width 174 height 24
type input "15"
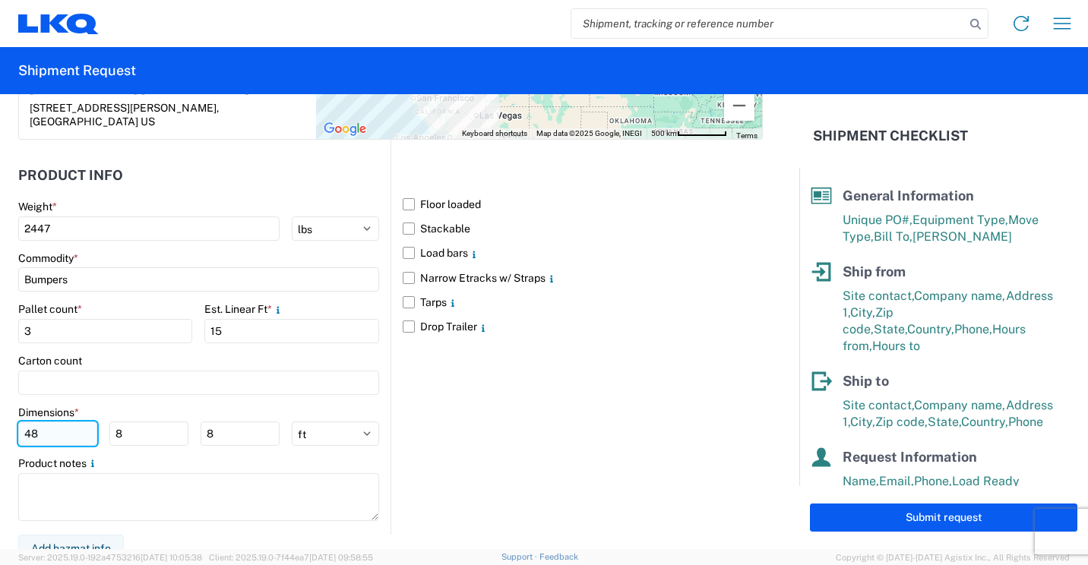
click at [68, 436] on input "48" at bounding box center [57, 434] width 79 height 24
type input "4"
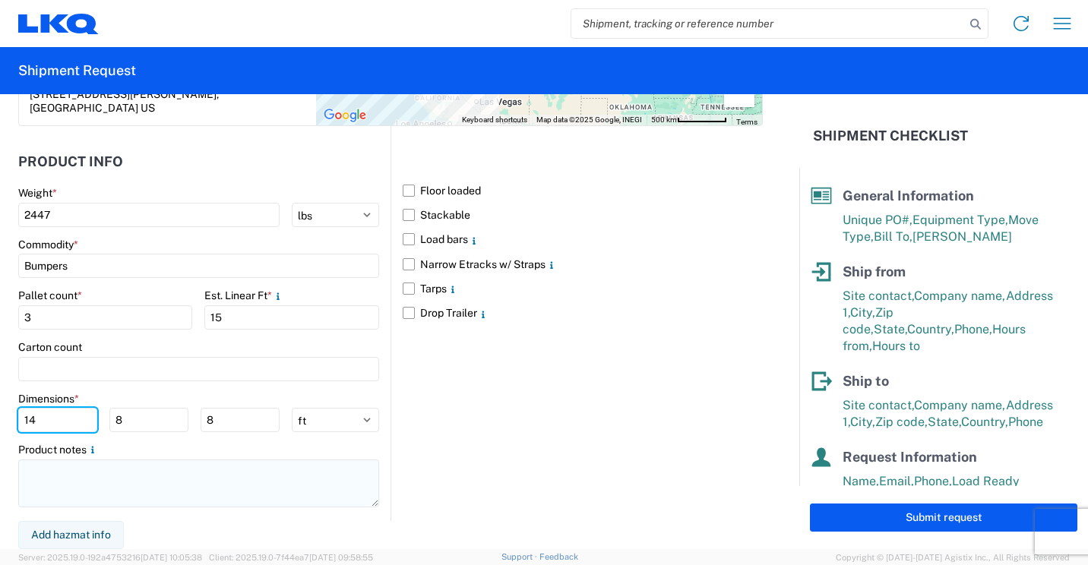
type input "14"
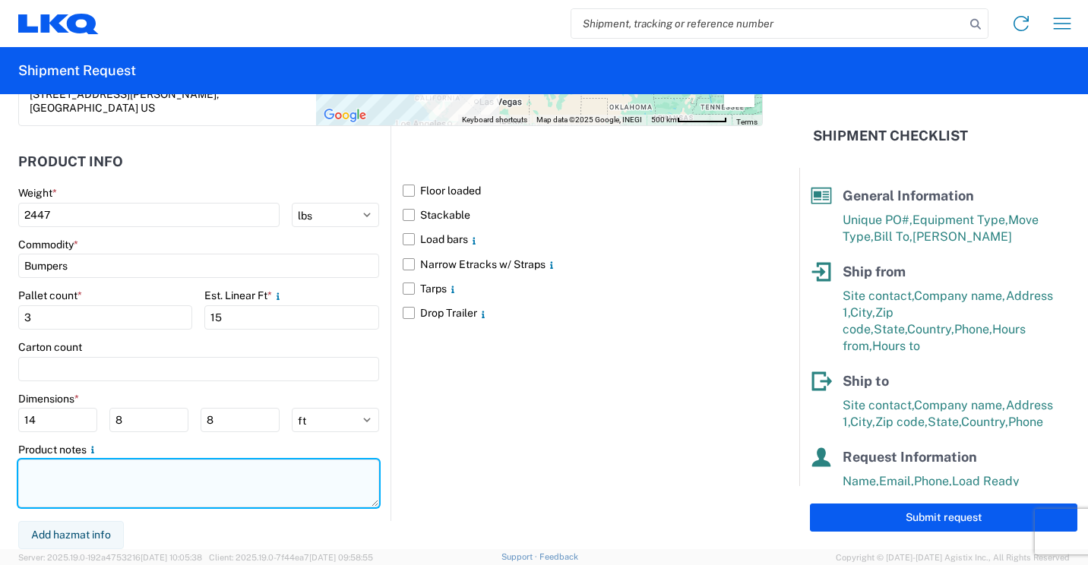
click at [107, 478] on textarea at bounding box center [198, 484] width 361 height 48
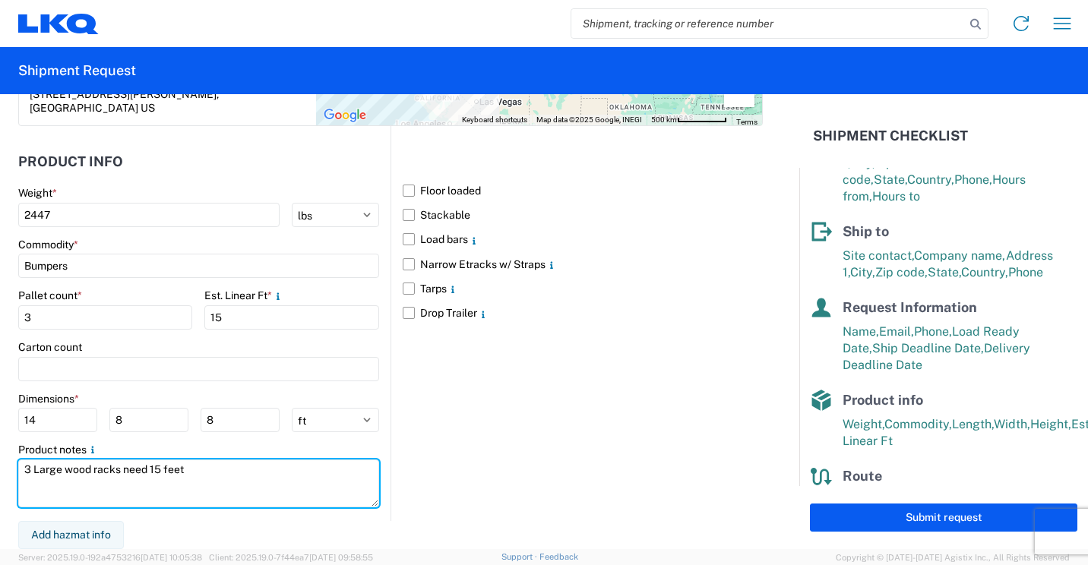
scroll to position [205, 0]
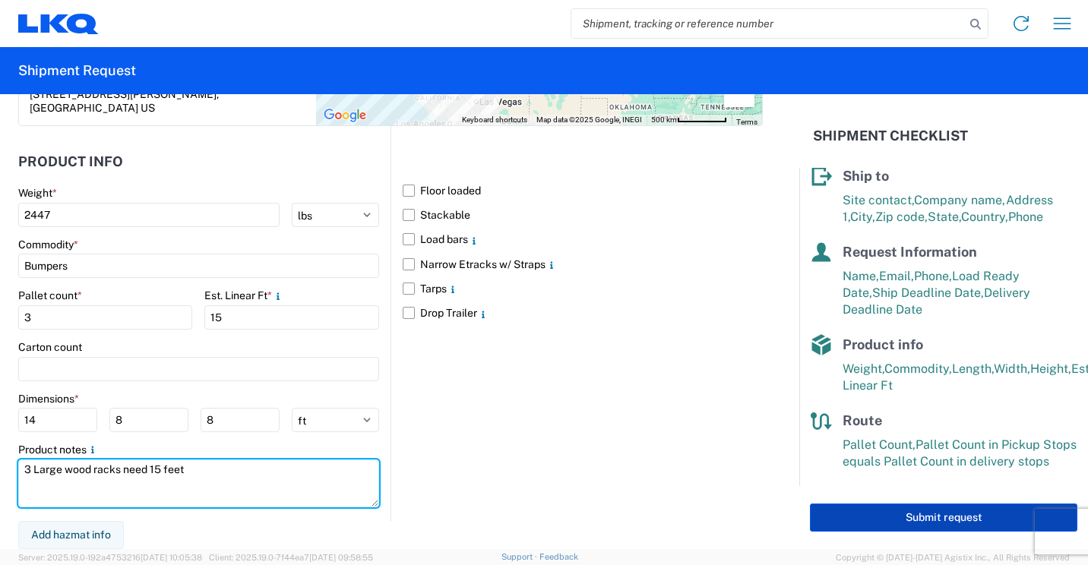
type textarea "3 Large wood racks need 15 feet"
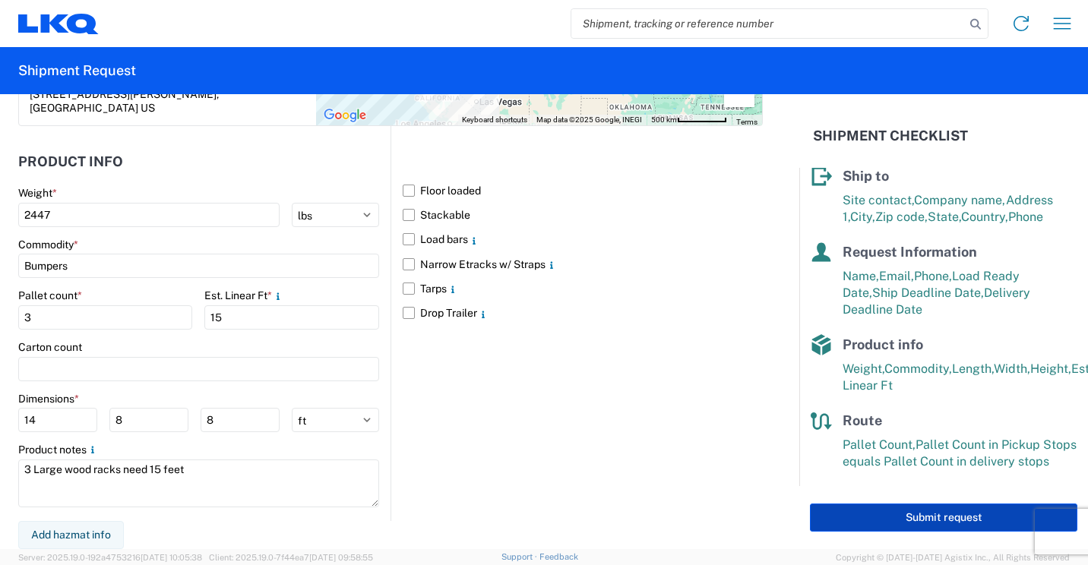
click at [888, 510] on button "Submit request" at bounding box center [943, 518] width 267 height 28
select select "US"
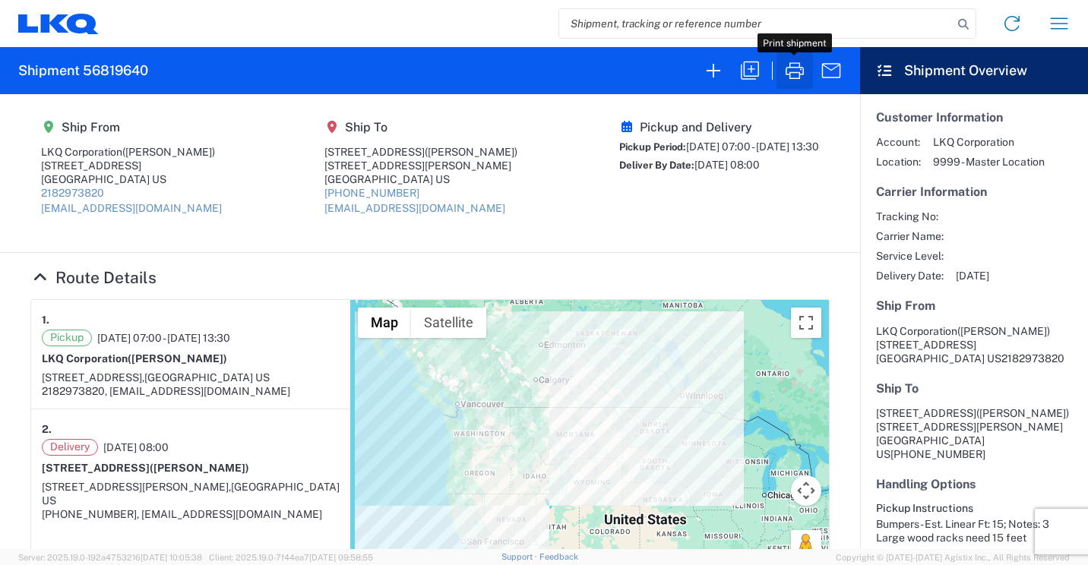
click at [796, 71] on icon "button" at bounding box center [795, 71] width 24 height 24
